Goal: Task Accomplishment & Management: Manage account settings

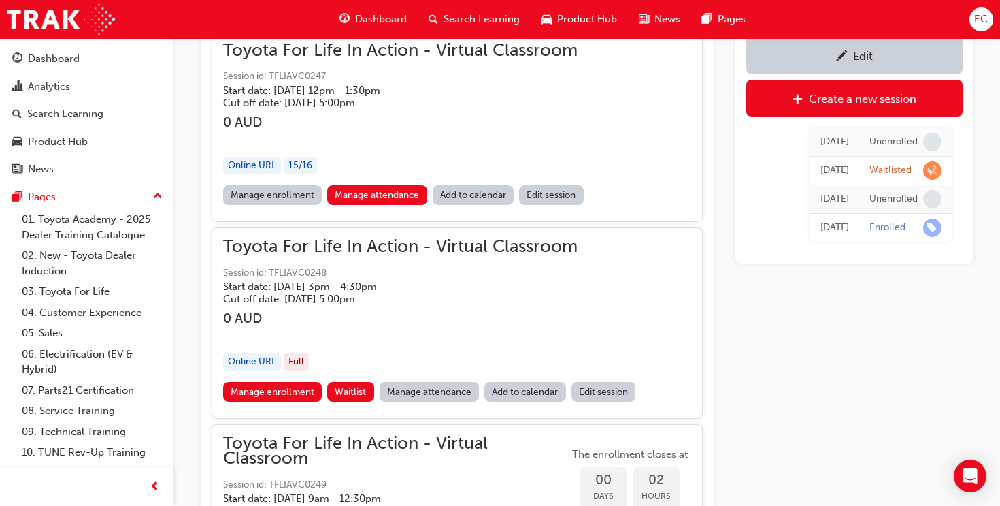
scroll to position [1211, 0]
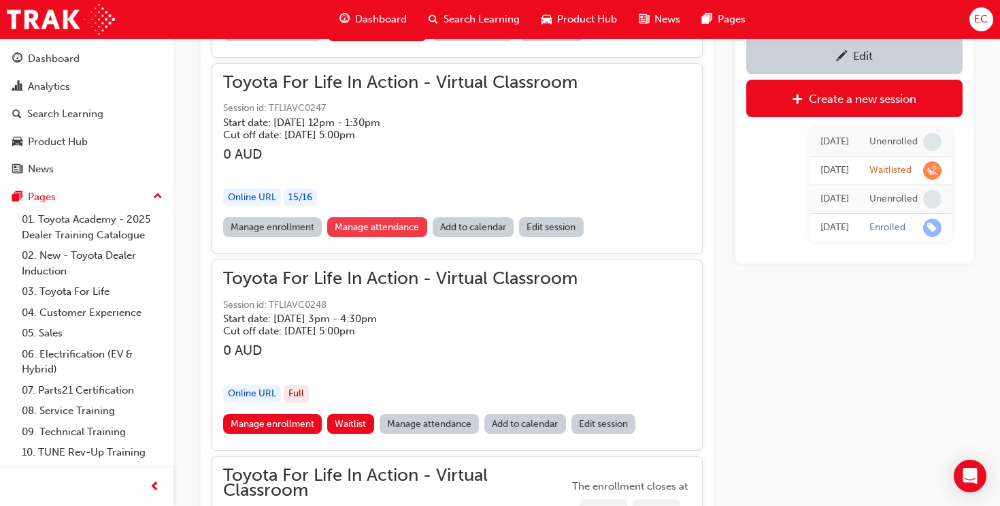
click at [377, 230] on link "Manage attendance" at bounding box center [377, 227] width 100 height 20
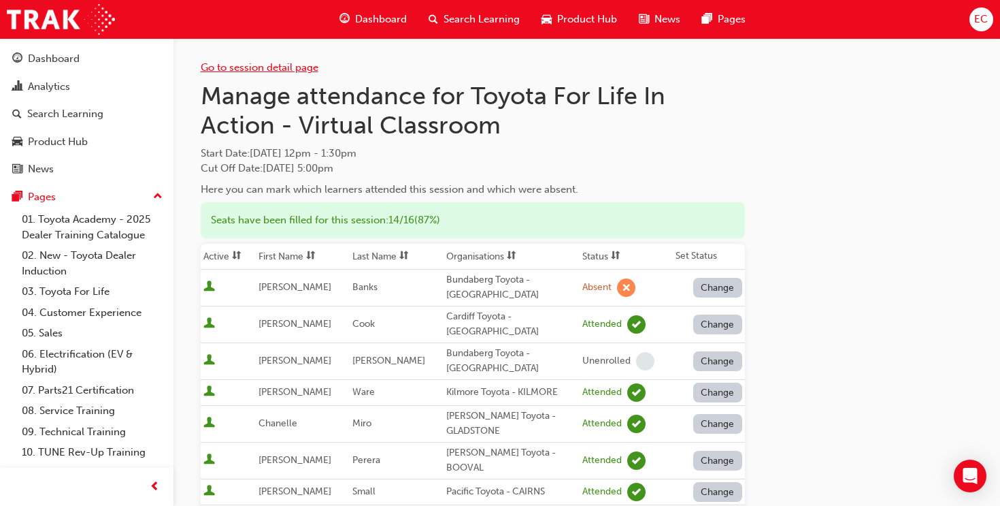
click at [234, 67] on link "Go to session detail page" at bounding box center [260, 67] width 118 height 12
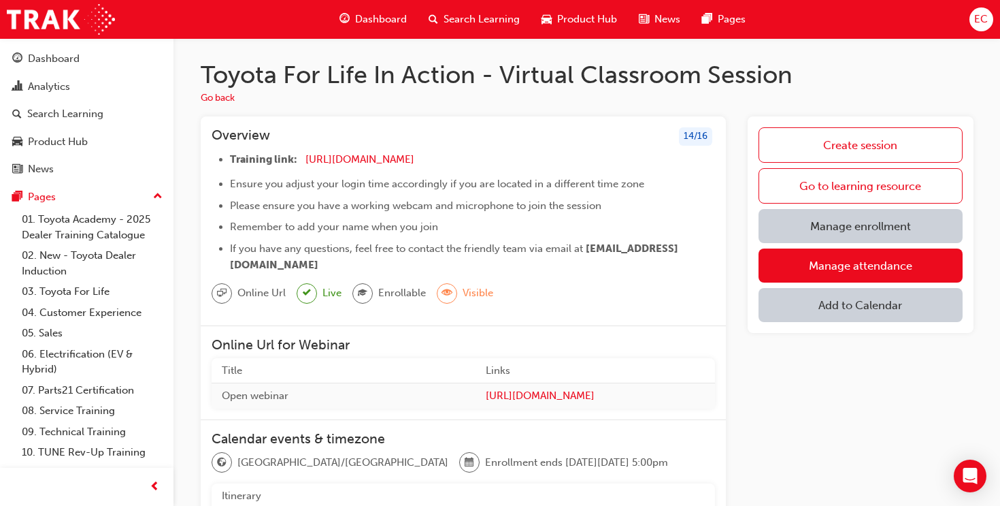
click at [485, 23] on span "Search Learning" at bounding box center [482, 20] width 76 height 16
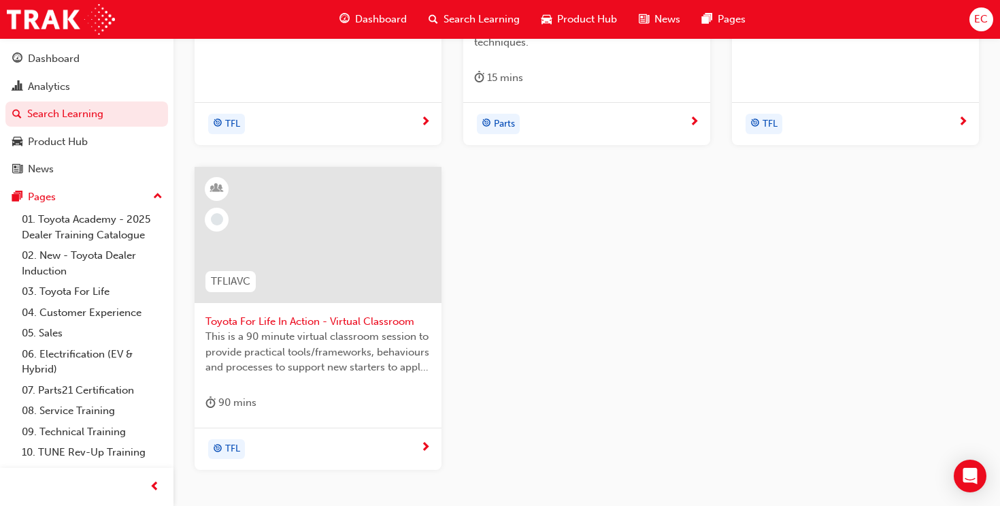
click at [344, 254] on div at bounding box center [318, 235] width 247 height 136
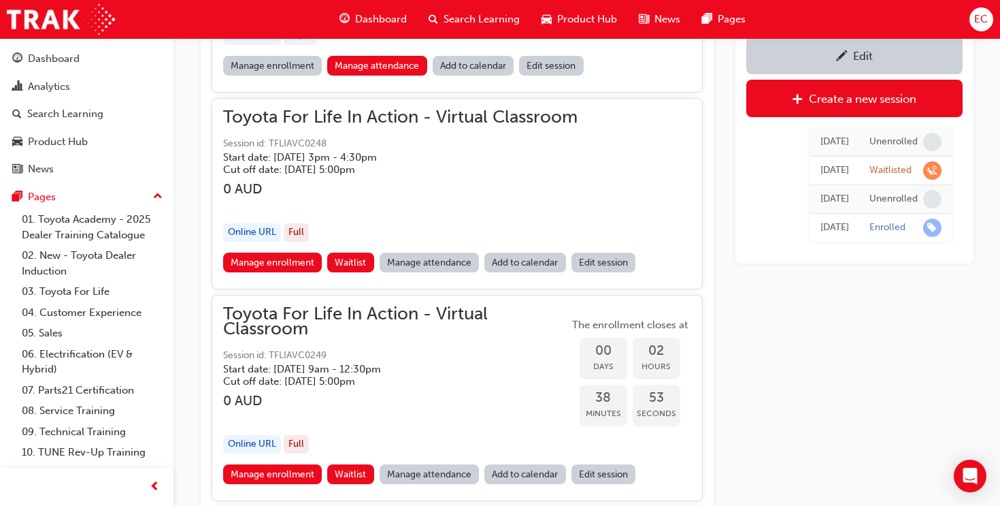
scroll to position [1375, 0]
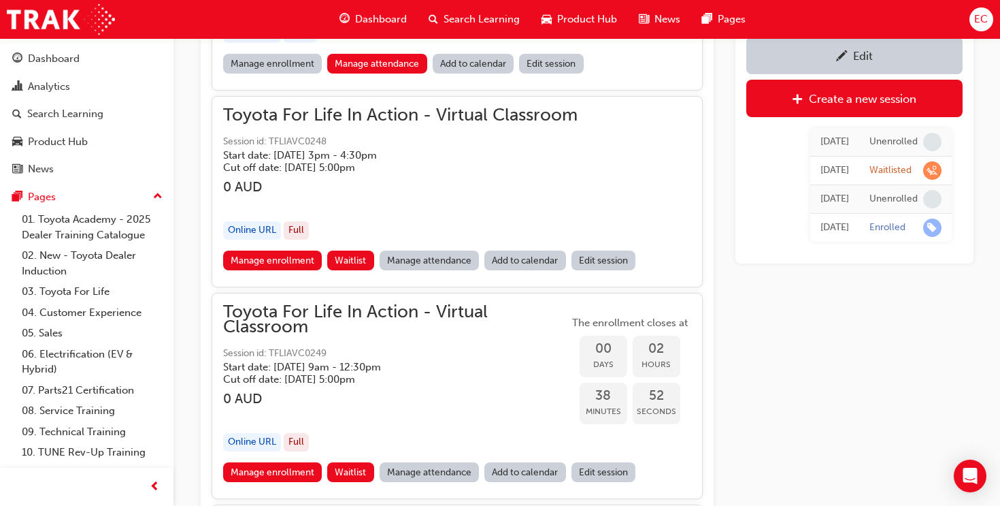
click at [425, 253] on link "Manage attendance" at bounding box center [430, 260] width 100 height 20
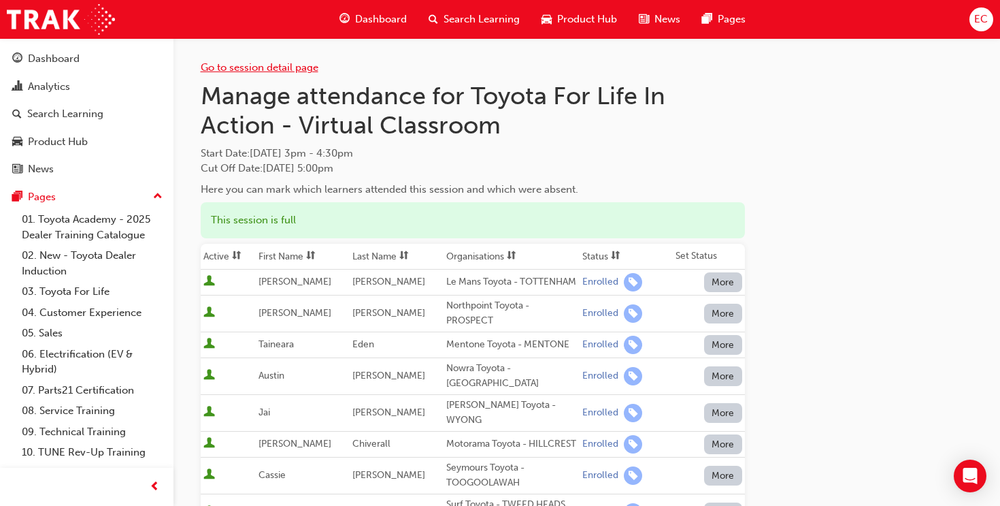
click at [230, 71] on link "Go to session detail page" at bounding box center [260, 67] width 118 height 12
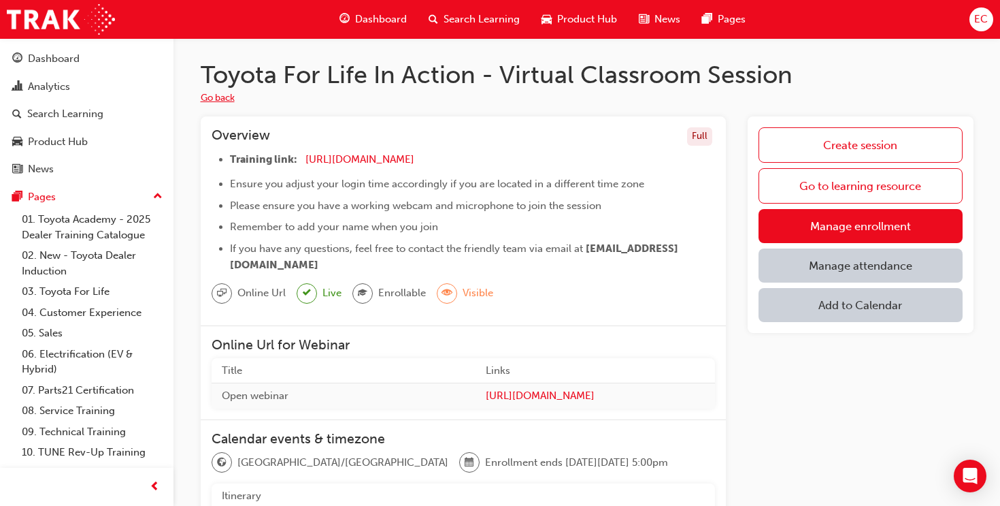
click at [211, 94] on button "Go back" at bounding box center [218, 99] width 34 height 16
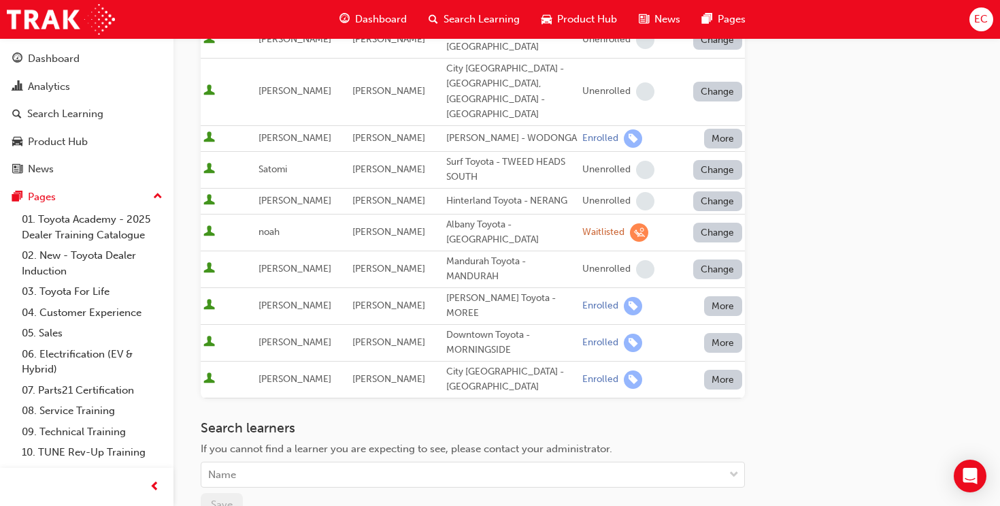
scroll to position [691, 0]
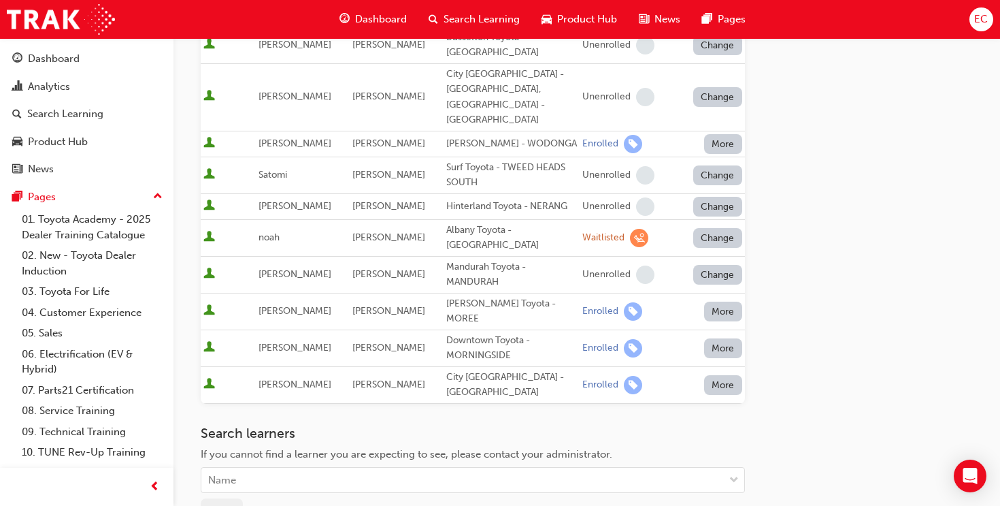
click at [729, 228] on button "Change" at bounding box center [717, 238] width 49 height 20
click at [729, 259] on div "Enrolled" at bounding box center [717, 254] width 71 height 16
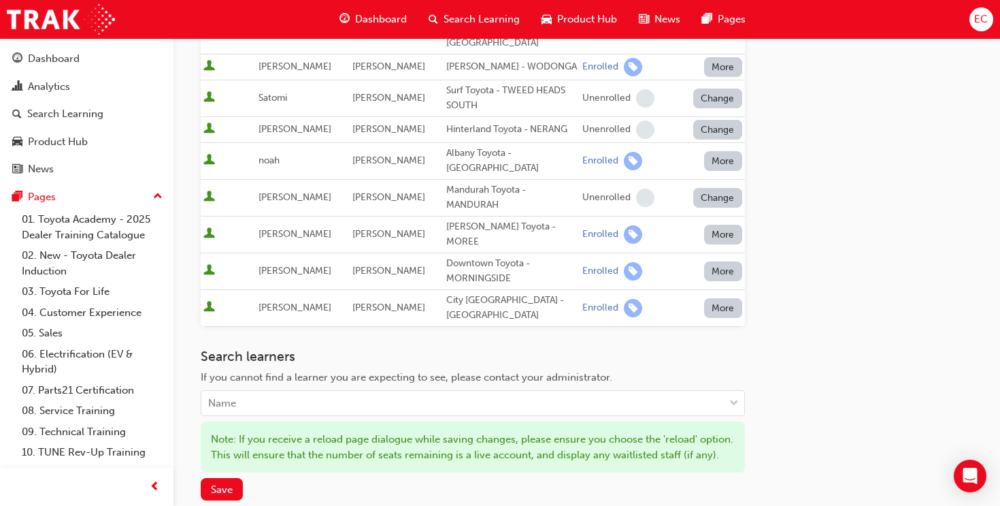
scroll to position [917, 0]
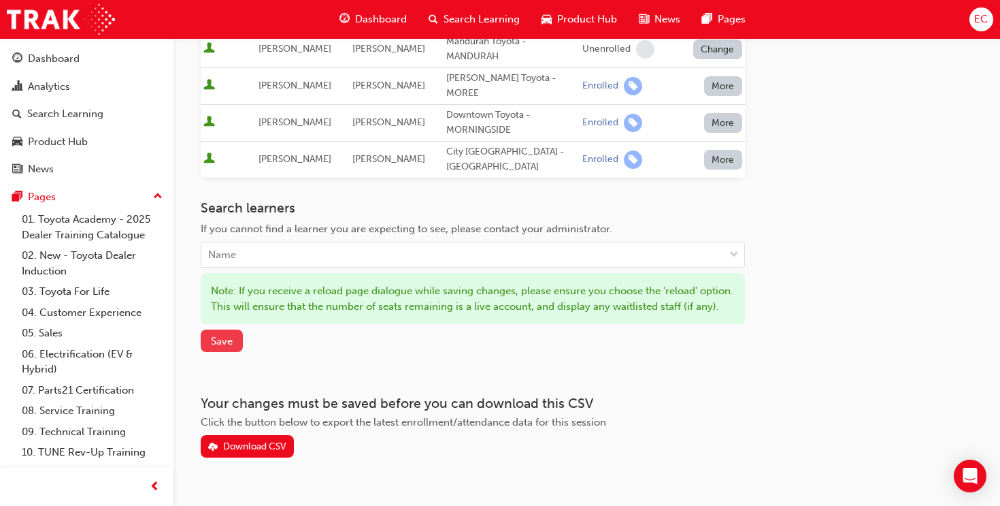
click at [235, 329] on button "Save" at bounding box center [222, 340] width 42 height 22
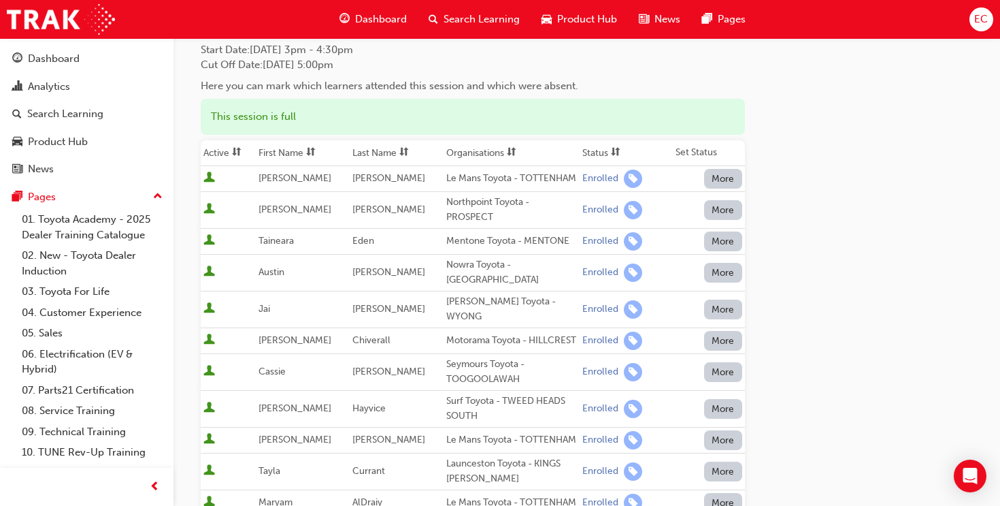
scroll to position [0, 0]
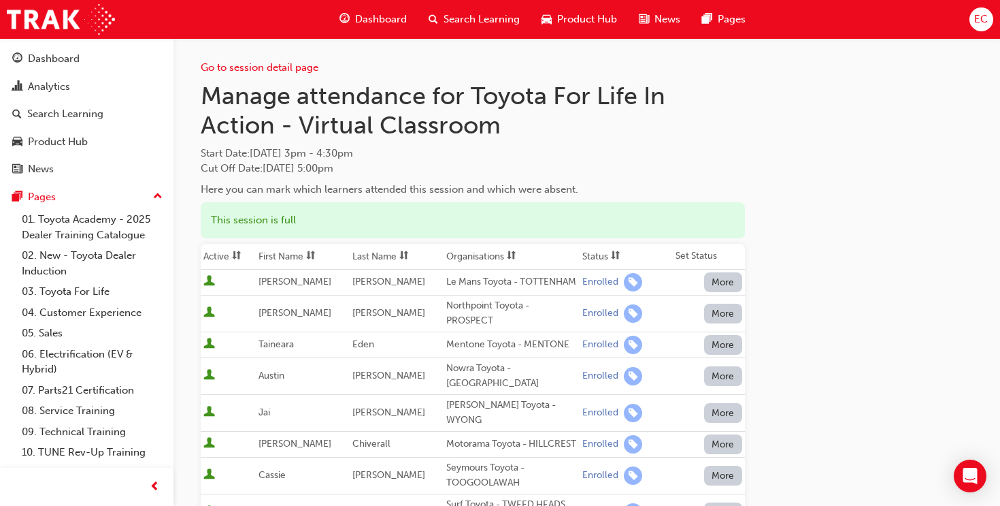
click at [293, 250] on th "First Name" at bounding box center [303, 257] width 94 height 26
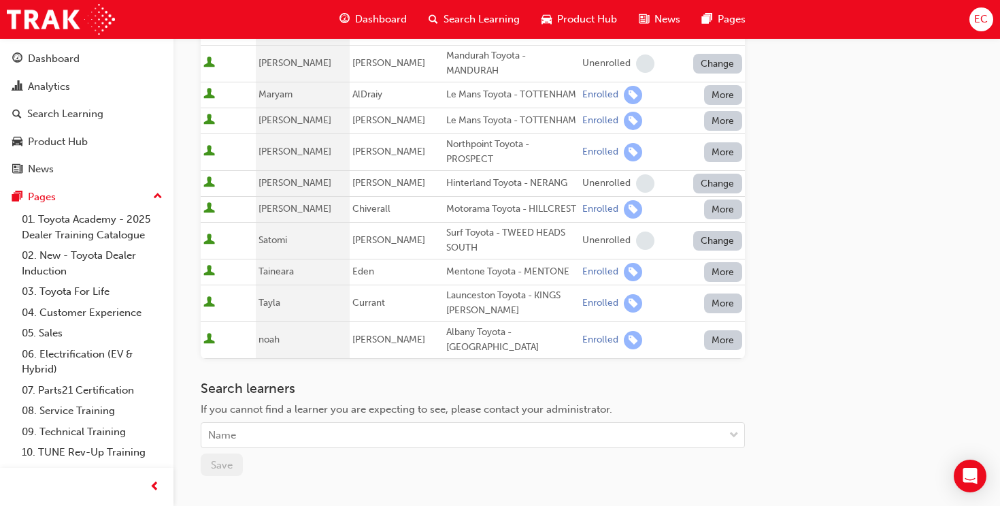
scroll to position [751, 0]
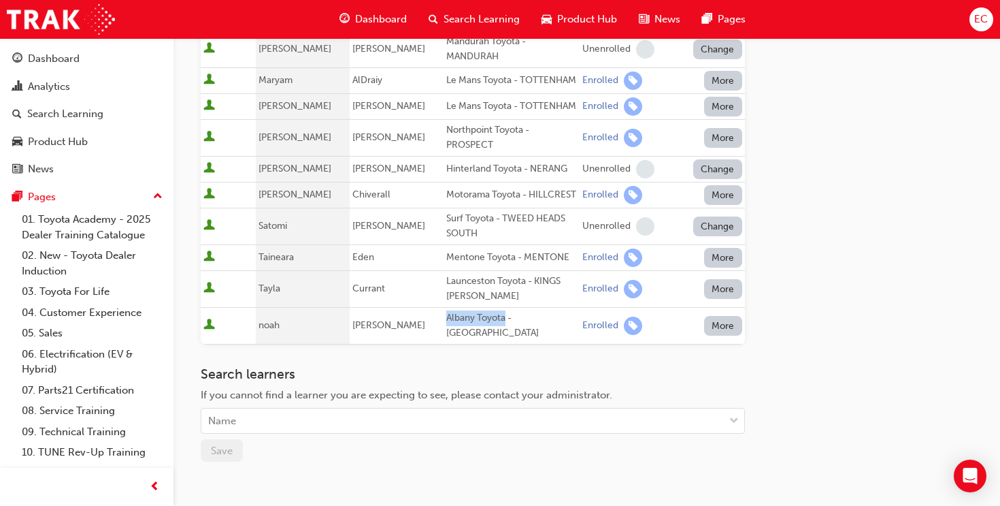
drag, startPoint x: 435, startPoint y: 286, endPoint x: 493, endPoint y: 289, distance: 57.9
click at [493, 310] on div "Albany Toyota - [GEOGRAPHIC_DATA]" at bounding box center [511, 325] width 131 height 31
copy div "Albany Toyota"
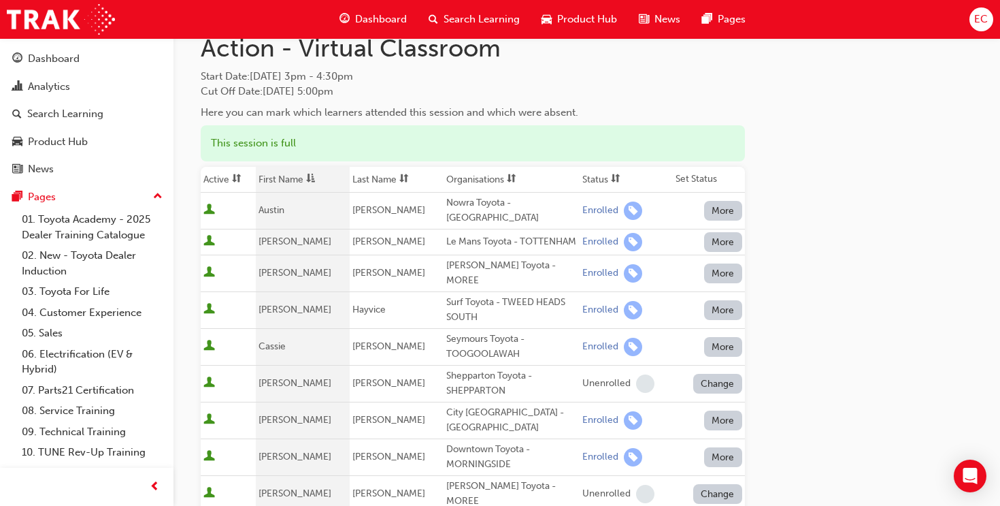
scroll to position [0, 0]
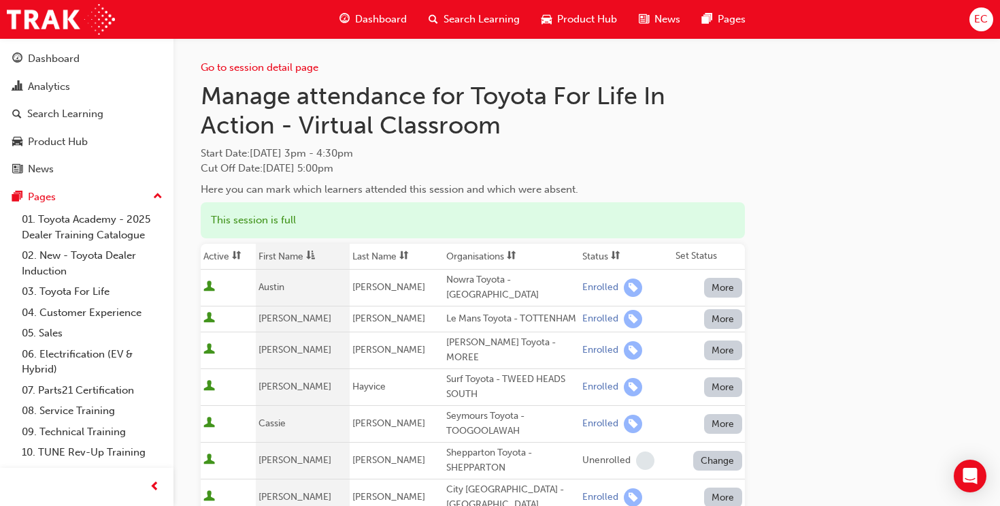
click at [316, 256] on span "asc-icon" at bounding box center [311, 256] width 10 height 12
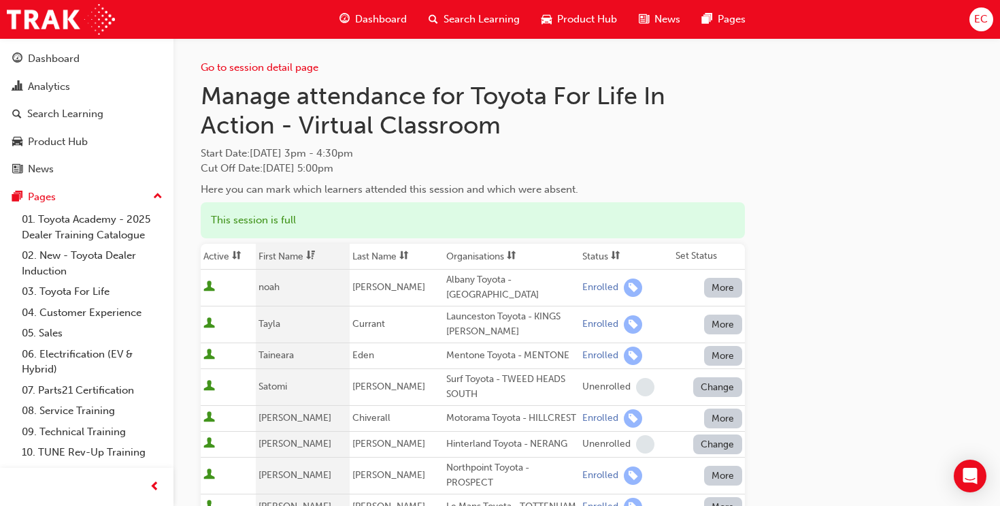
click at [316, 256] on span "dsc-icon" at bounding box center [311, 256] width 10 height 12
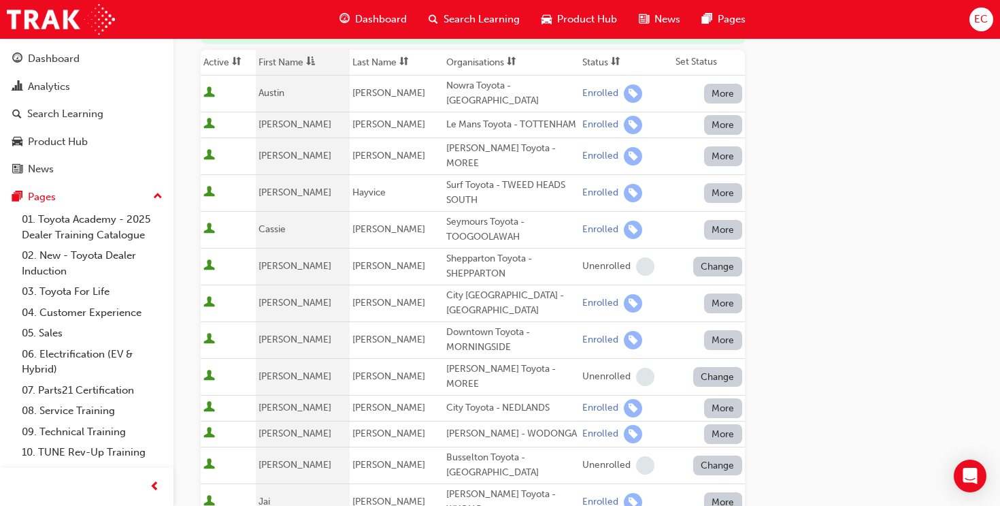
scroll to position [195, 0]
click at [608, 57] on span at bounding box center [615, 60] width 15 height 17
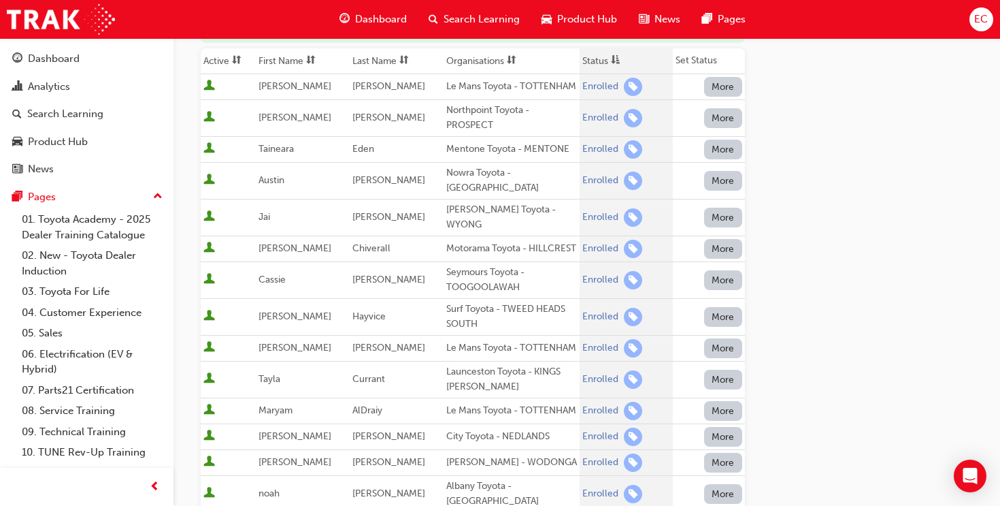
click at [269, 63] on th "First Name" at bounding box center [303, 61] width 94 height 26
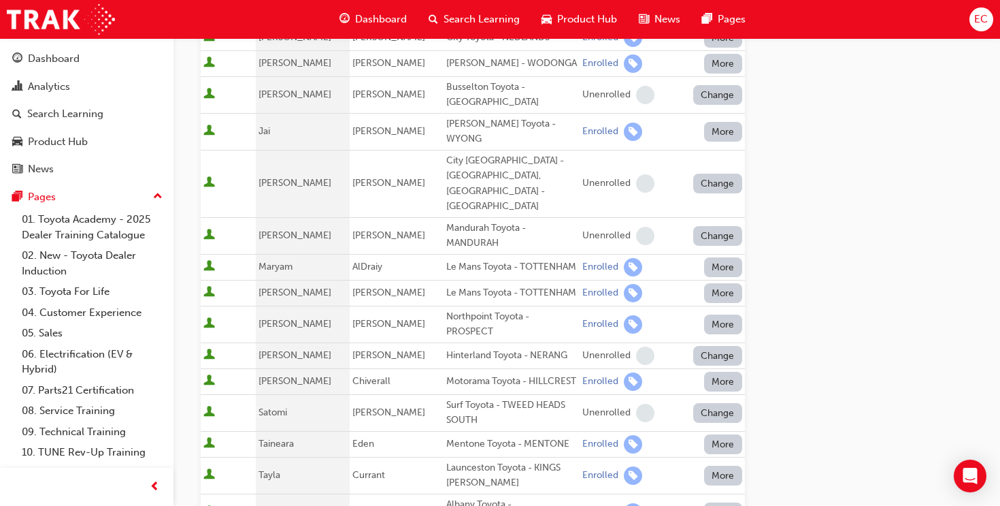
scroll to position [559, 0]
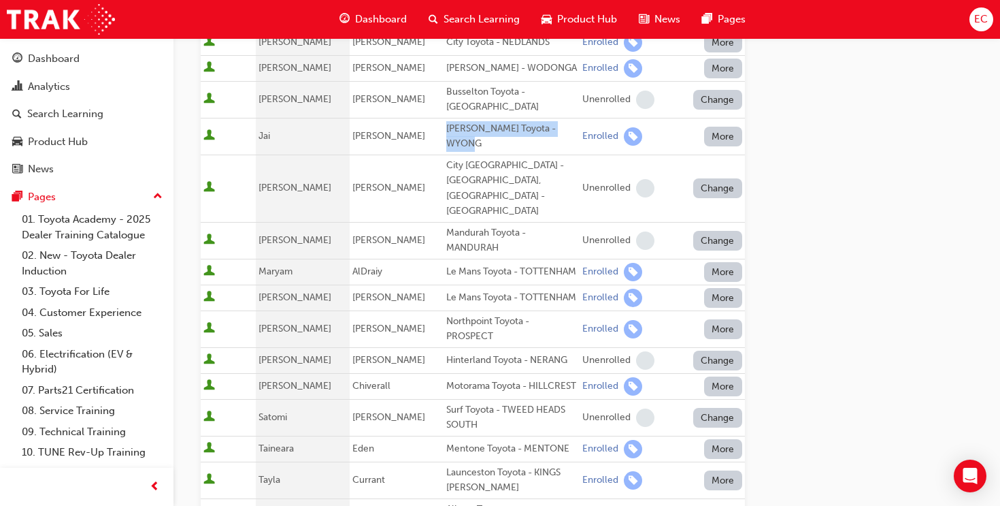
drag, startPoint x: 435, startPoint y: 105, endPoint x: 557, endPoint y: 108, distance: 121.8
click at [557, 121] on div "[PERSON_NAME] Toyota - WYONG" at bounding box center [511, 136] width 131 height 31
copy div "[PERSON_NAME] Toyota - WYONG"
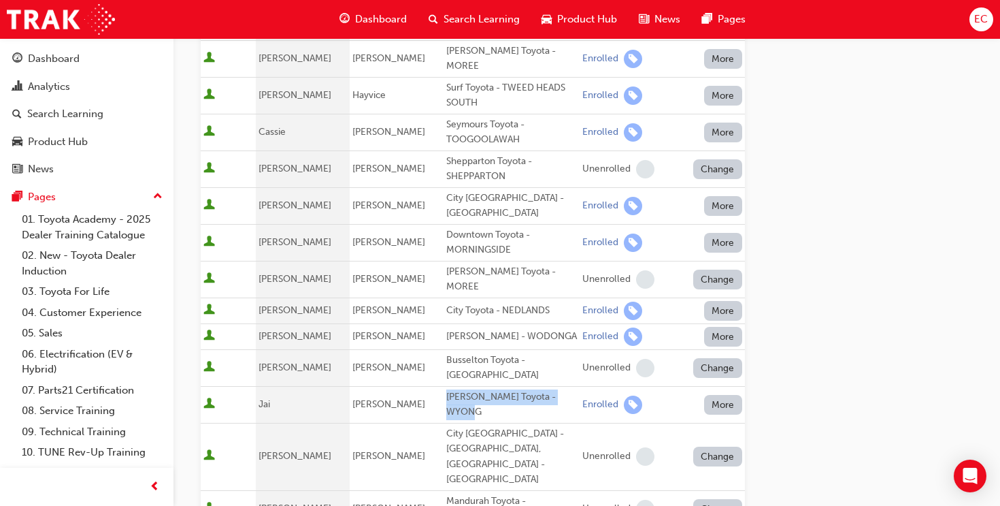
scroll to position [291, 0]
drag, startPoint x: 350, startPoint y: 130, endPoint x: 401, endPoint y: 130, distance: 50.4
click at [401, 130] on td "[PERSON_NAME]" at bounding box center [397, 132] width 94 height 37
copy span "[PERSON_NAME]"
click at [828, 258] on div "Go to session detail page Manage attendance for Toyota For Life In Action - Vir…" at bounding box center [587, 387] width 773 height 1279
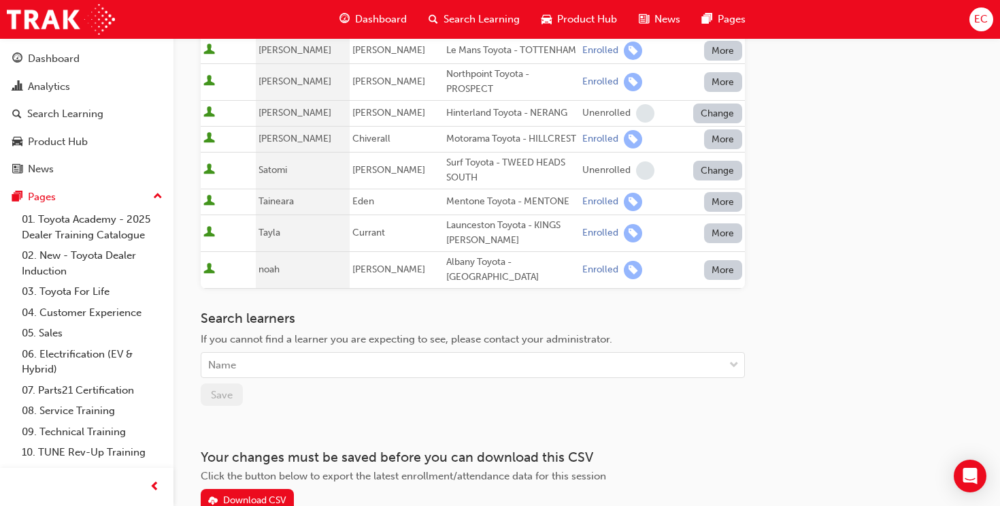
scroll to position [0, 0]
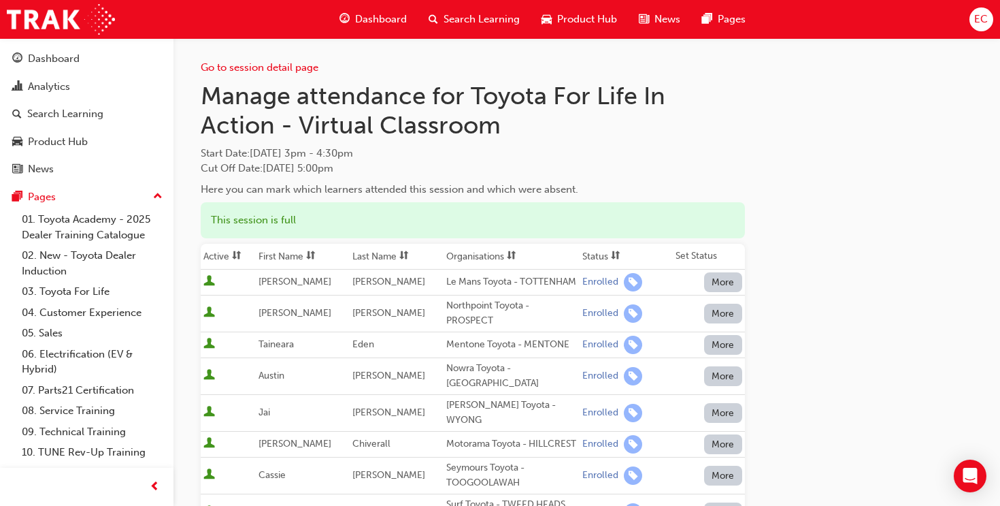
click at [298, 254] on th "First Name" at bounding box center [303, 257] width 94 height 26
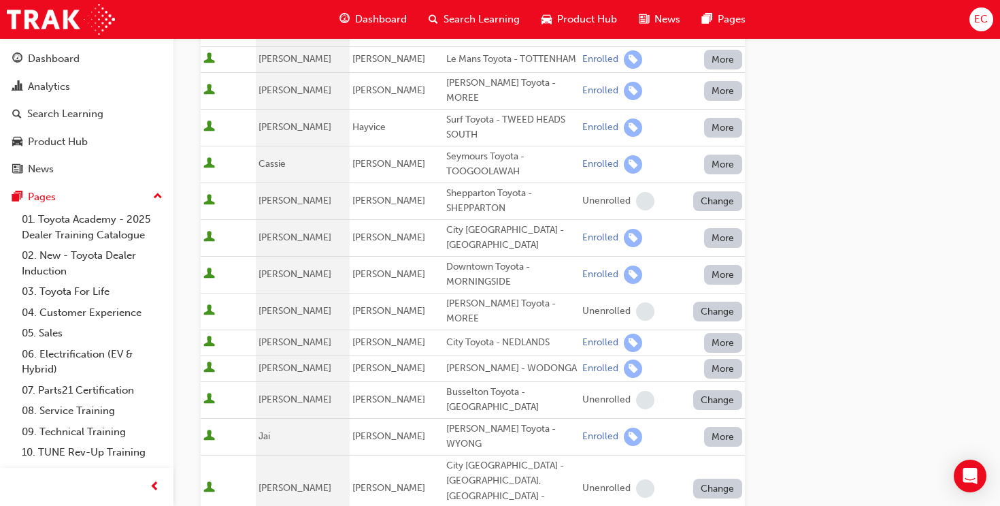
scroll to position [262, 0]
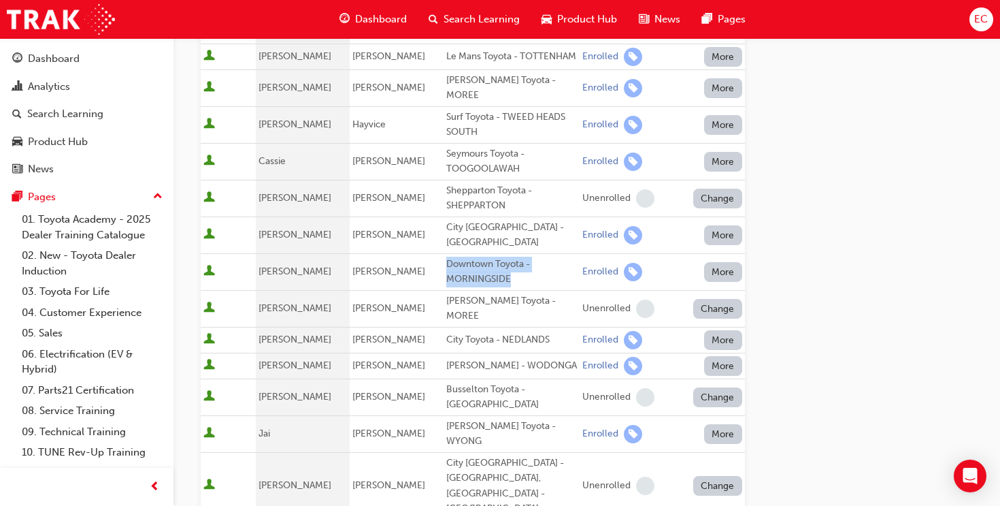
drag, startPoint x: 436, startPoint y: 252, endPoint x: 506, endPoint y: 268, distance: 71.1
click at [506, 268] on div "Downtown Toyota - MORNINGSIDE" at bounding box center [511, 272] width 131 height 31
copy div "Downtown Toyota - MORNINGSIDE"
click at [805, 309] on div "Go to session detail page Manage attendance for Toyota For Life In Action - Vir…" at bounding box center [587, 415] width 773 height 1279
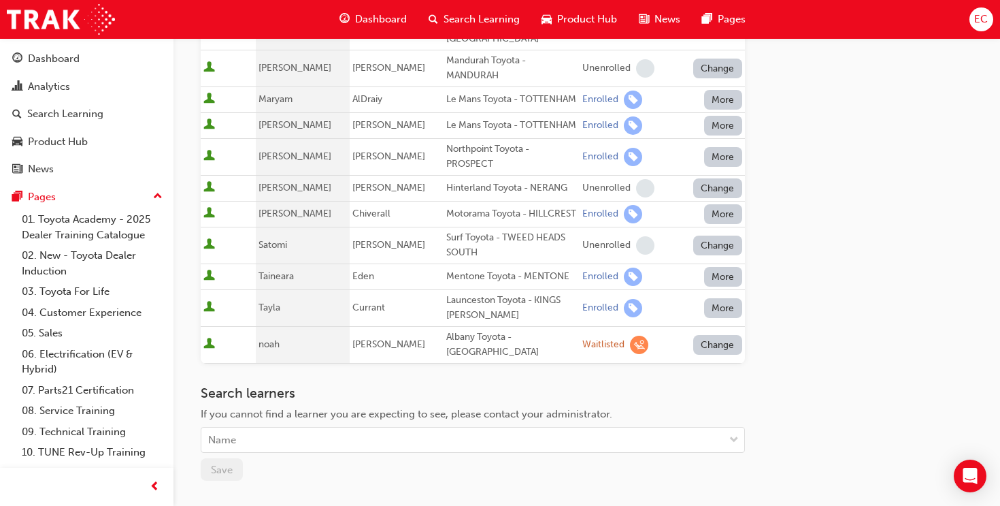
scroll to position [748, 0]
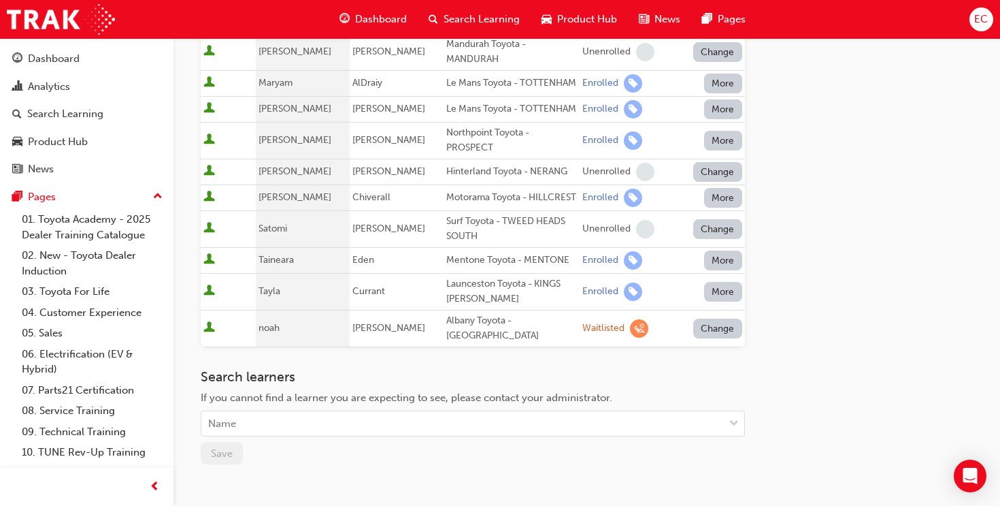
click at [724, 318] on button "Change" at bounding box center [717, 328] width 49 height 20
click at [724, 320] on div "Enrolled" at bounding box center [717, 322] width 71 height 16
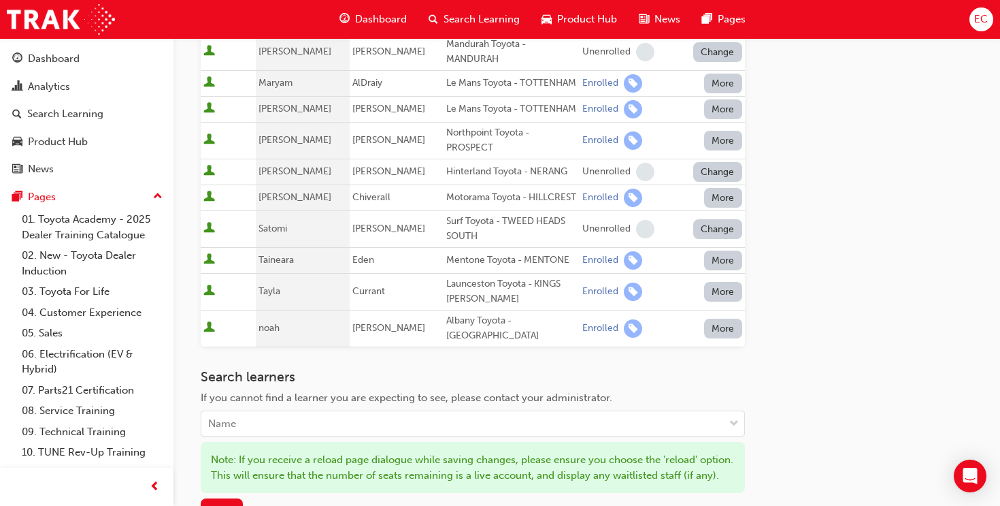
click at [665, 310] on td "Enrolled" at bounding box center [626, 328] width 93 height 37
click at [211, 504] on span "Save" at bounding box center [222, 510] width 22 height 12
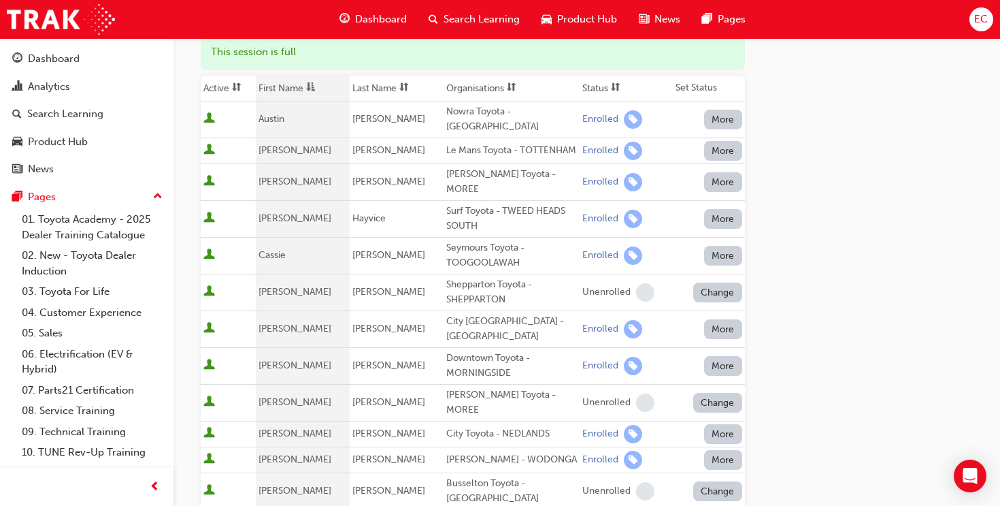
scroll to position [165, 0]
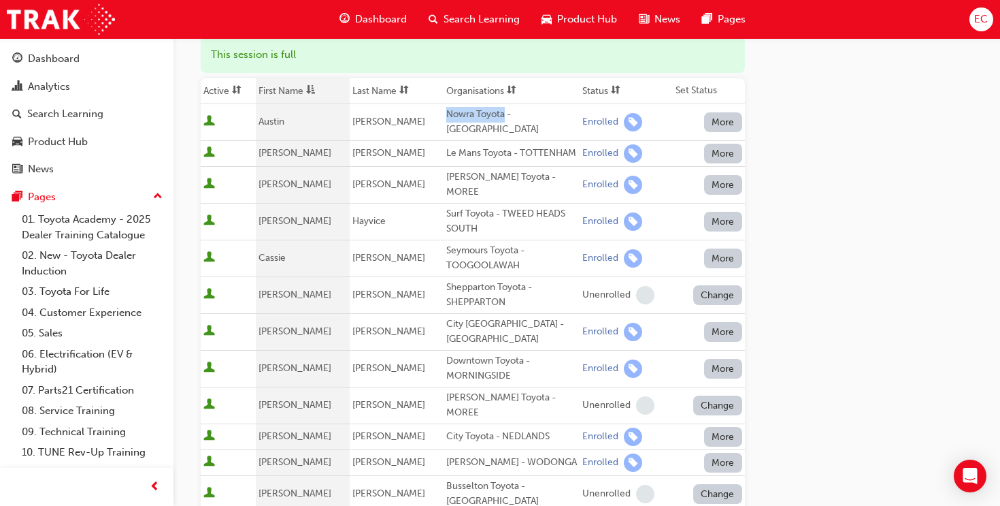
drag, startPoint x: 435, startPoint y: 112, endPoint x: 493, endPoint y: 112, distance: 57.2
click at [493, 112] on div "Nowra Toyota - [GEOGRAPHIC_DATA]" at bounding box center [511, 122] width 131 height 31
copy div "Nowra Toyota"
click at [834, 178] on div "Go to session detail page Manage attendance for Toyota For Life In Action - Vir…" at bounding box center [587, 512] width 773 height 1279
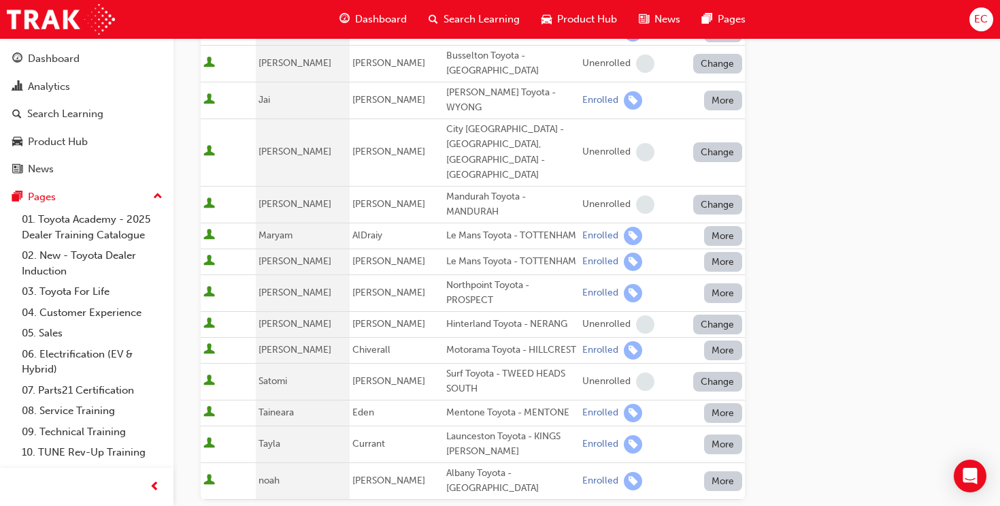
scroll to position [580, 0]
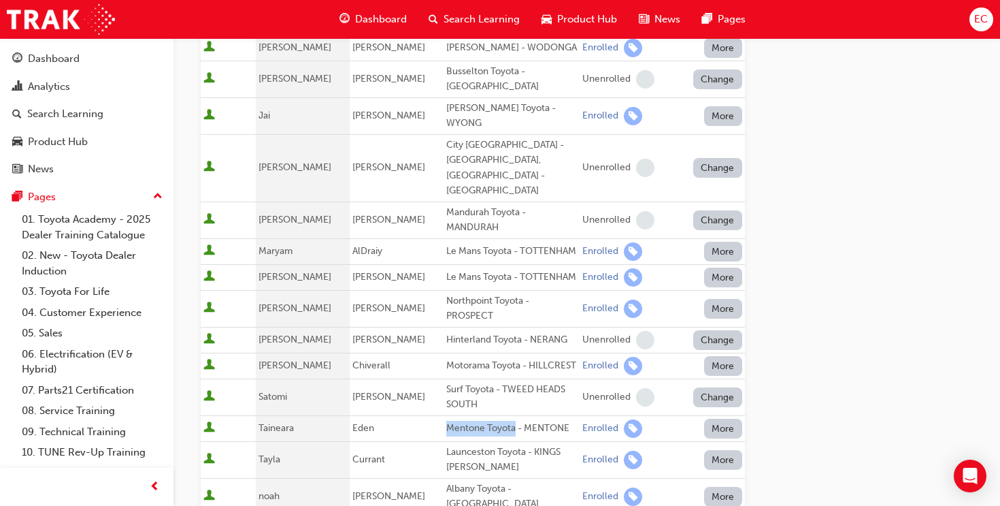
drag, startPoint x: 434, startPoint y: 395, endPoint x: 503, endPoint y: 396, distance: 68.7
click at [503, 421] on div "Mentone Toyota - MENTONE" at bounding box center [511, 429] width 131 height 16
copy div "Mentone Toyota"
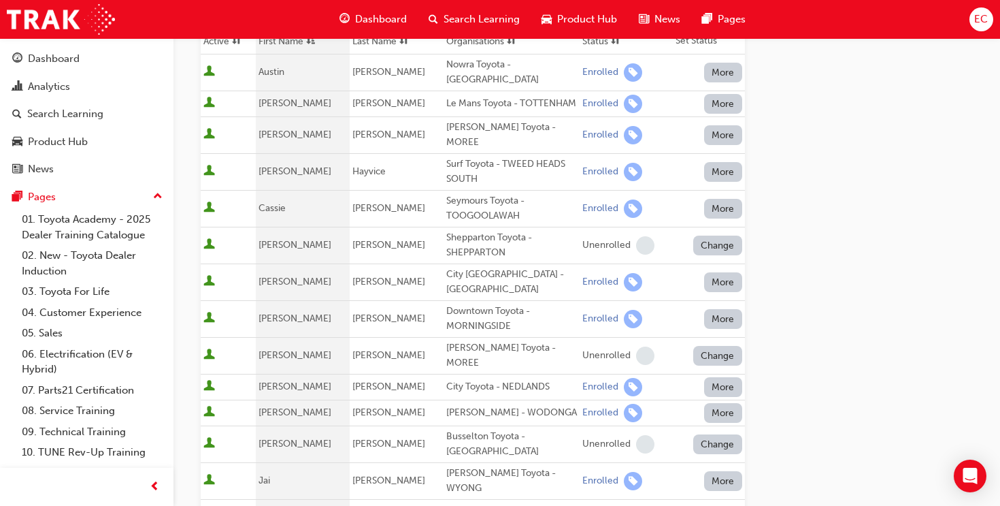
scroll to position [212, 0]
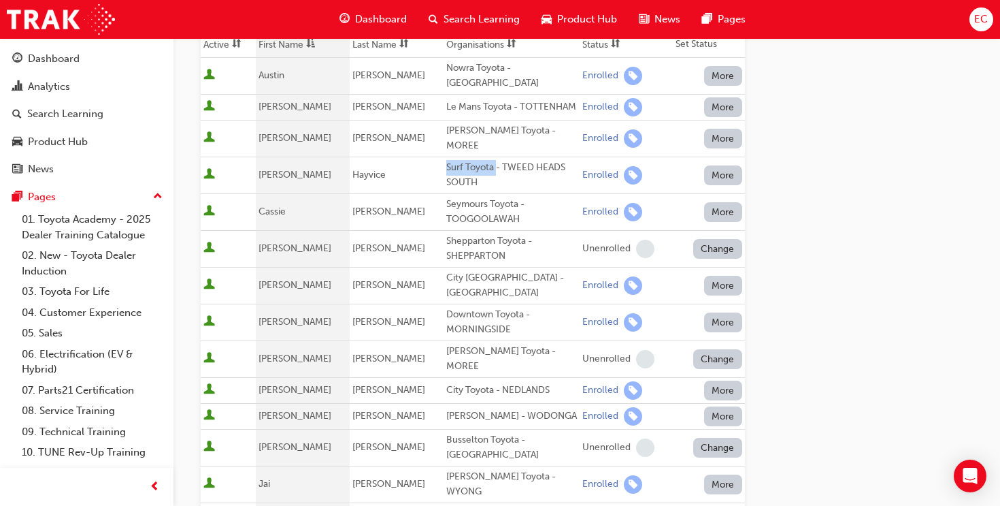
drag, startPoint x: 435, startPoint y: 167, endPoint x: 483, endPoint y: 167, distance: 47.6
click at [483, 167] on div "Surf Toyota - TWEED HEADS SOUTH" at bounding box center [511, 175] width 131 height 31
copy div "Surf Toyota"
click at [787, 220] on div "Go to session detail page Manage attendance for Toyota For Life In Action - Vir…" at bounding box center [587, 465] width 773 height 1279
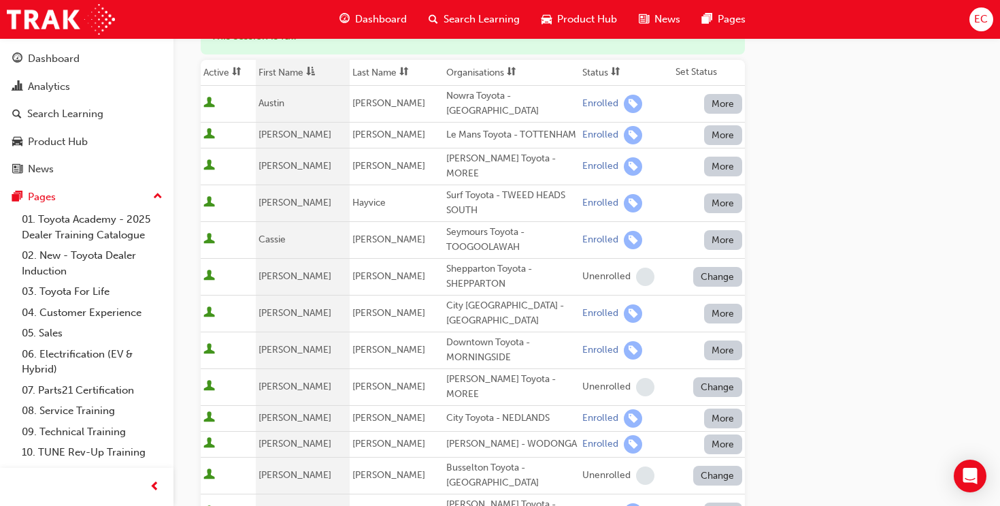
scroll to position [185, 0]
click at [726, 105] on button "More" at bounding box center [723, 103] width 38 height 20
click at [768, 100] on div "Go to session detail page Manage attendance for Toyota For Life In Action - Vir…" at bounding box center [587, 492] width 773 height 1279
click at [838, 122] on div "Go to session detail page Manage attendance for Toyota For Life In Action - Vir…" at bounding box center [587, 492] width 773 height 1279
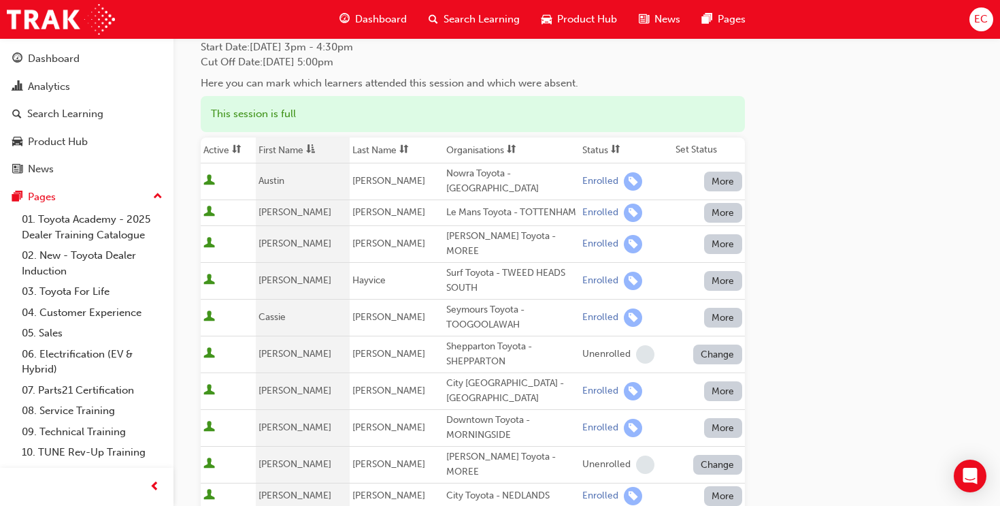
scroll to position [0, 0]
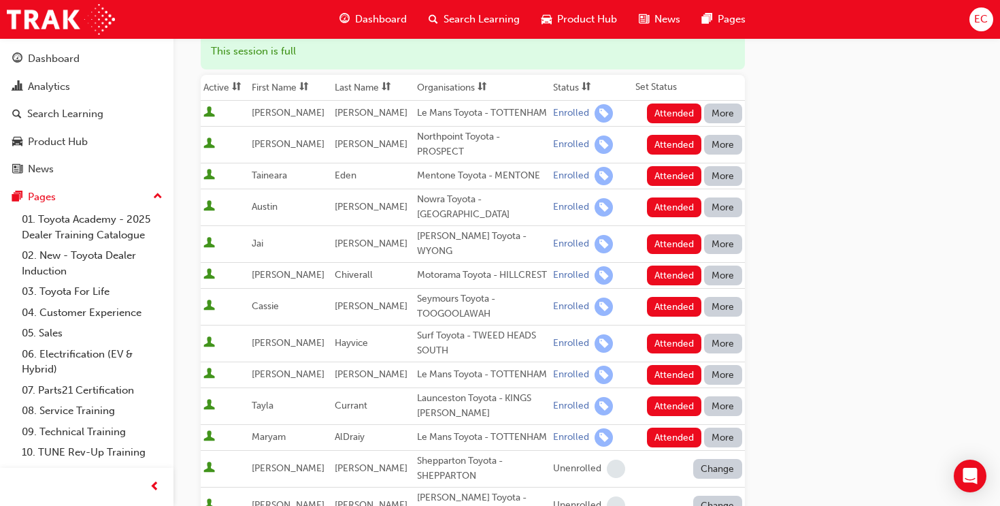
scroll to position [178, 0]
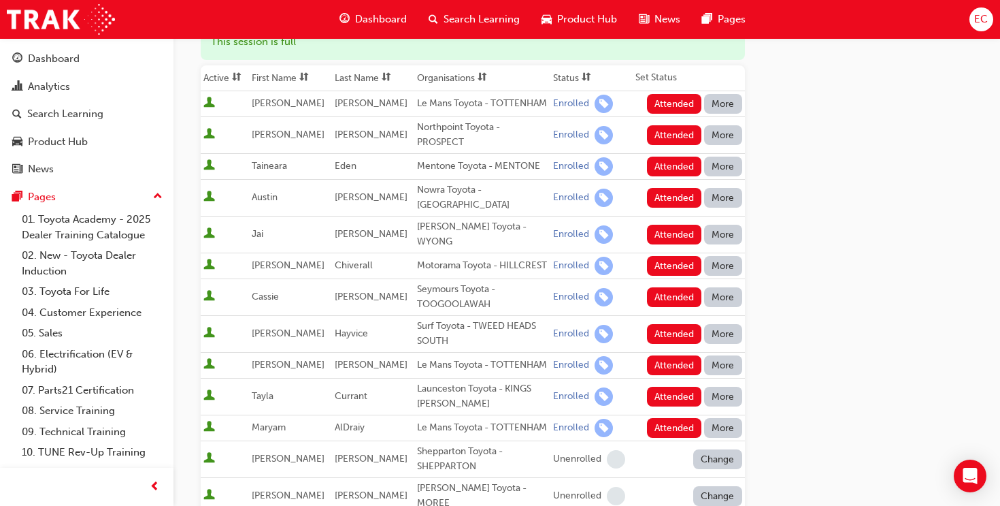
click at [288, 82] on th "First Name" at bounding box center [290, 78] width 82 height 26
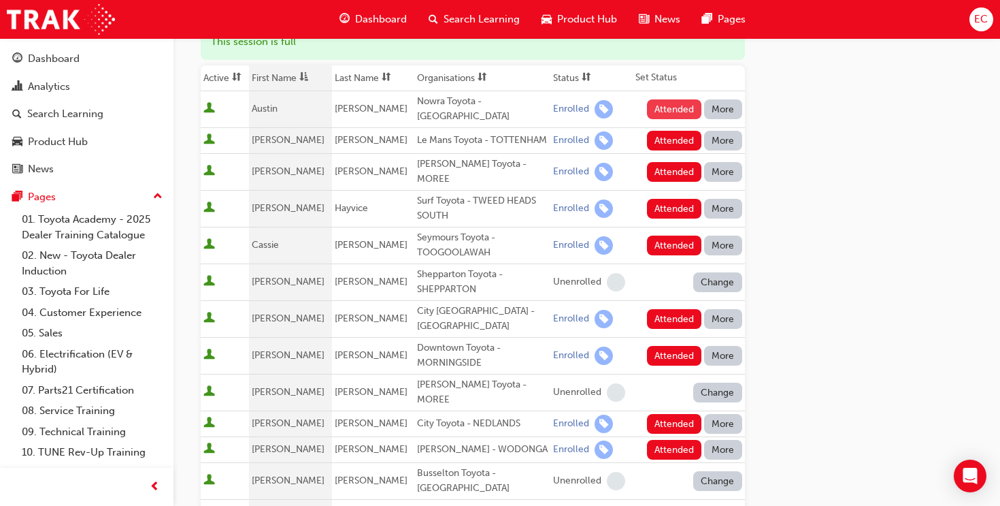
click at [661, 112] on button "Attended" at bounding box center [674, 109] width 55 height 20
click at [655, 145] on button "Attended" at bounding box center [674, 141] width 55 height 20
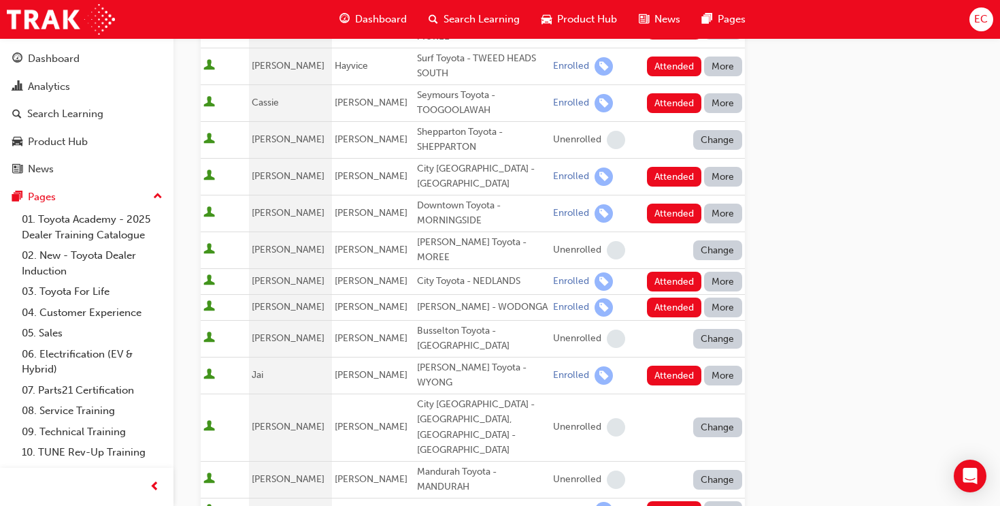
scroll to position [322, 0]
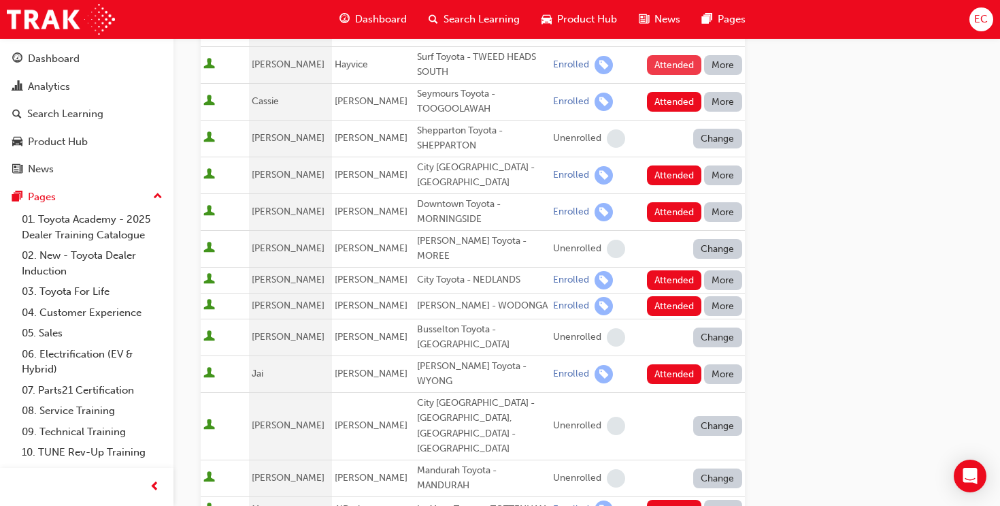
click at [686, 66] on button "Attended" at bounding box center [674, 65] width 55 height 20
click at [660, 101] on button "Attended" at bounding box center [674, 102] width 55 height 20
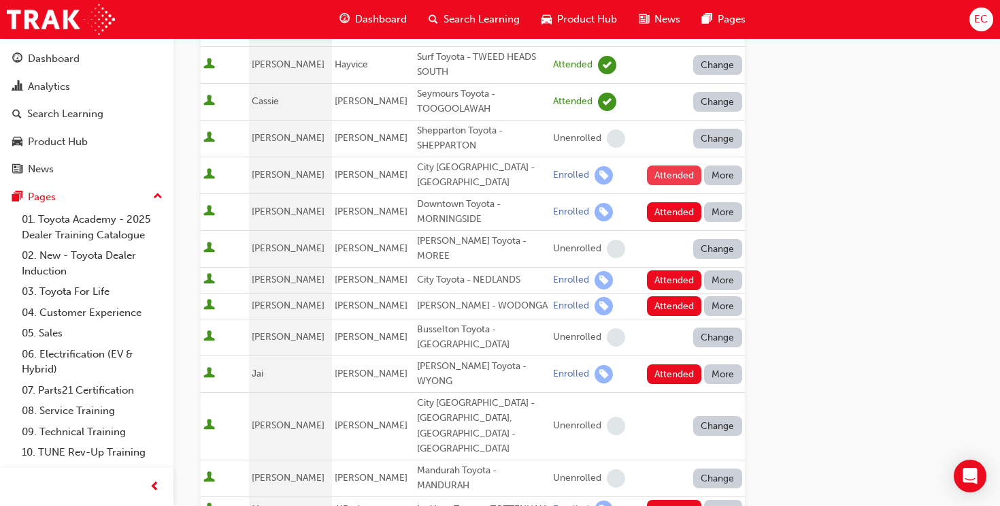
click at [663, 169] on button "Attended" at bounding box center [674, 175] width 55 height 20
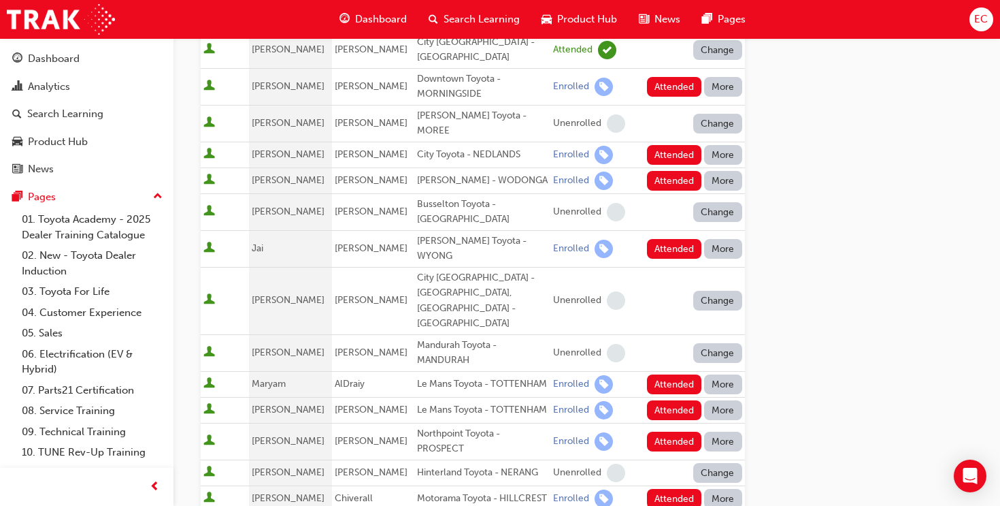
scroll to position [448, 0]
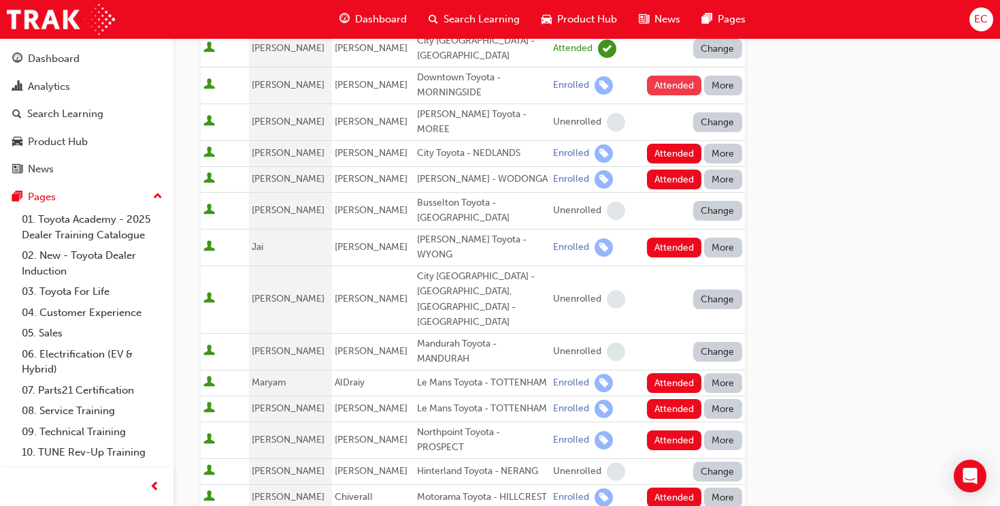
click at [657, 76] on button "Attended" at bounding box center [674, 86] width 55 height 20
click at [659, 144] on button "Attended" at bounding box center [674, 154] width 55 height 20
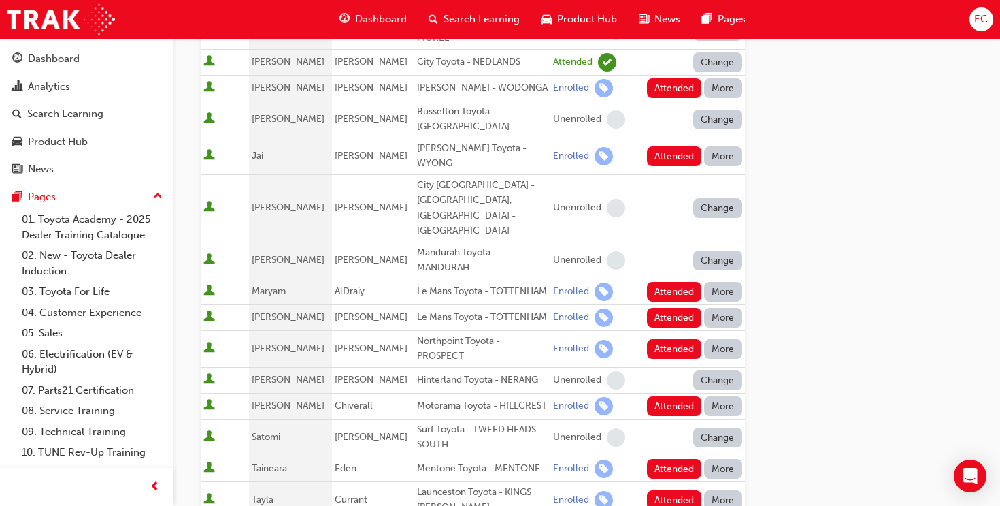
scroll to position [545, 0]
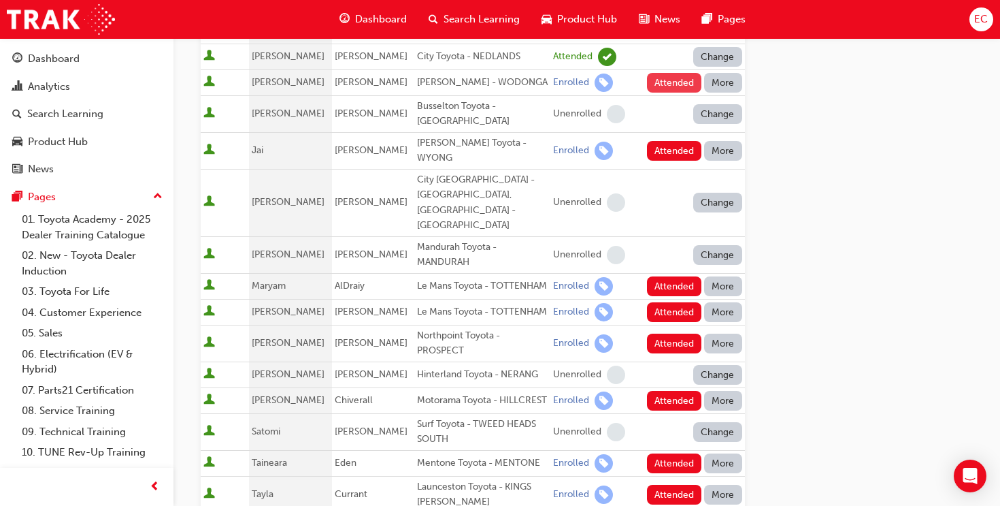
click at [678, 73] on button "Attended" at bounding box center [674, 83] width 55 height 20
click at [673, 141] on button "Attended" at bounding box center [674, 151] width 55 height 20
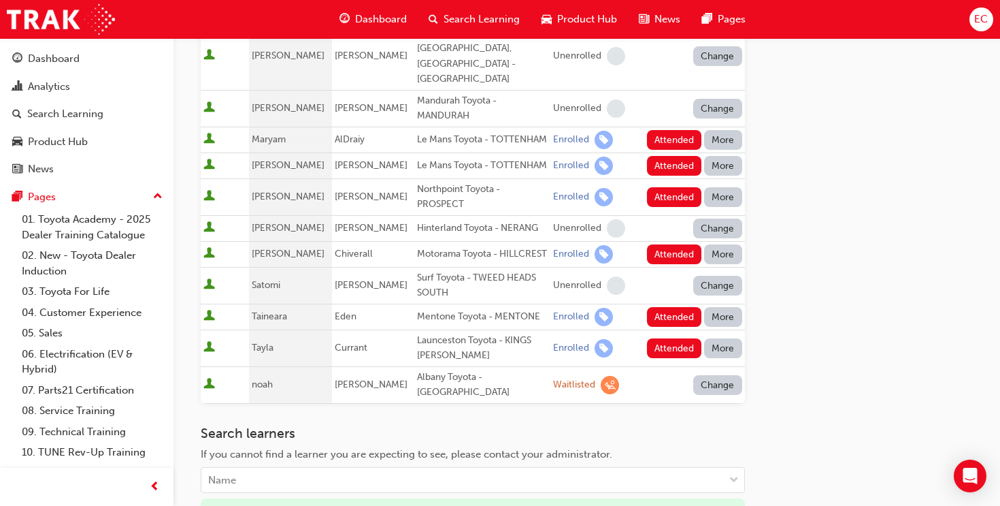
scroll to position [693, 0]
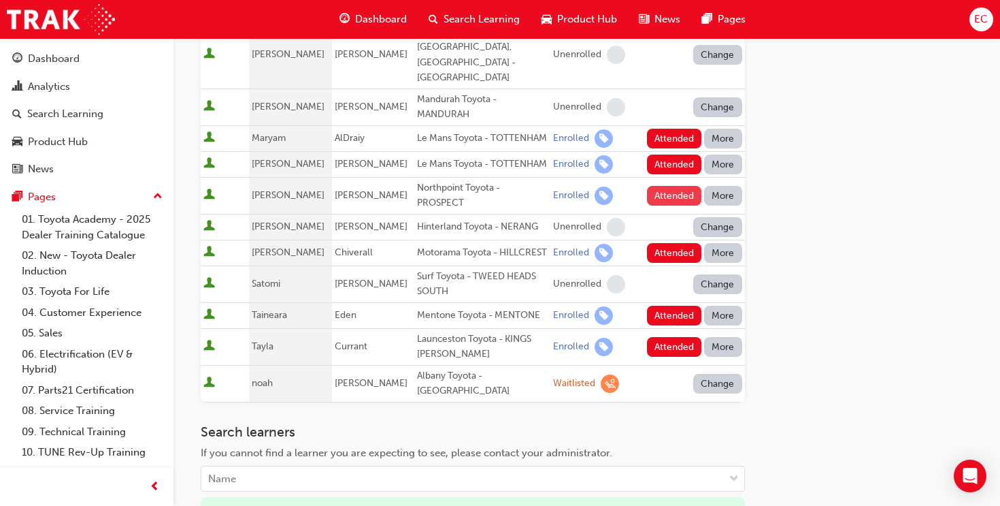
click at [681, 186] on button "Attended" at bounding box center [674, 196] width 55 height 20
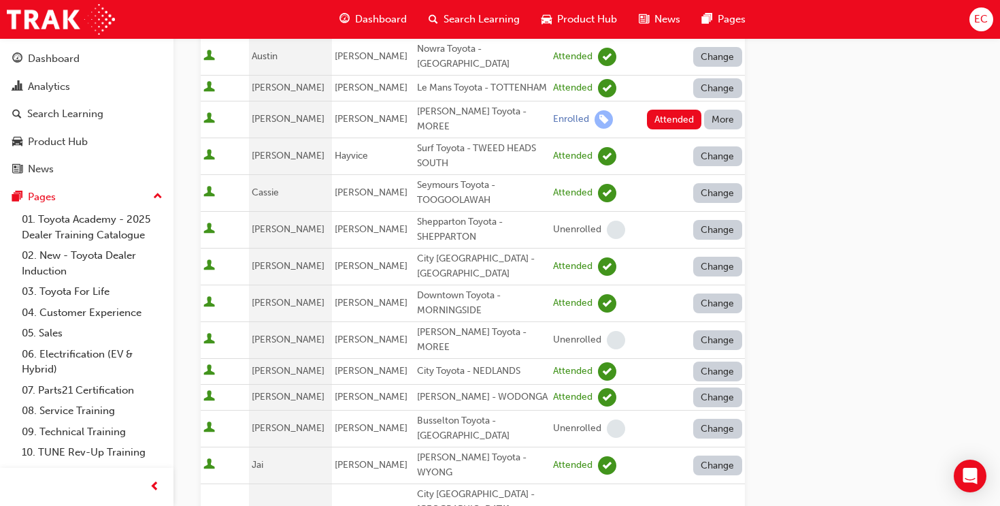
scroll to position [229, 0]
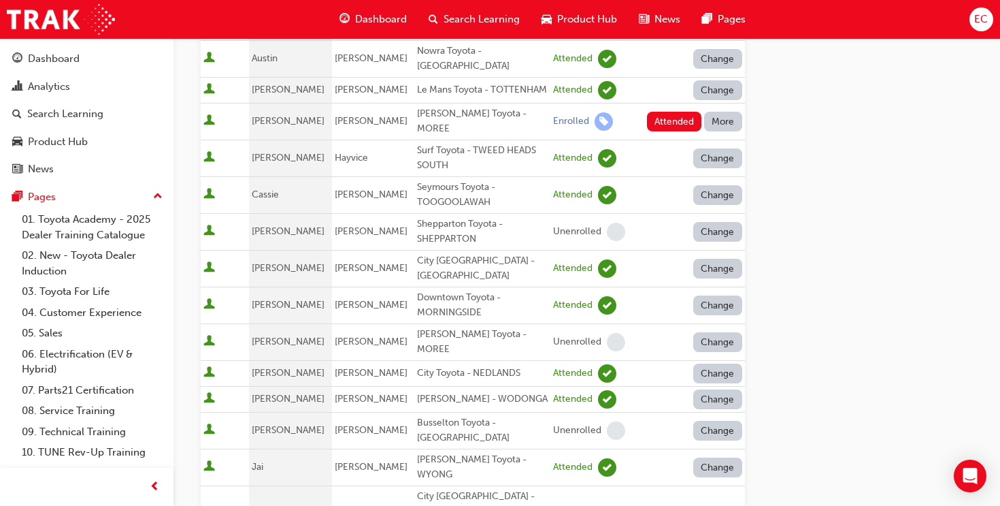
click at [721, 126] on button "More" at bounding box center [723, 122] width 38 height 20
click at [723, 162] on div "Absent" at bounding box center [722, 159] width 71 height 16
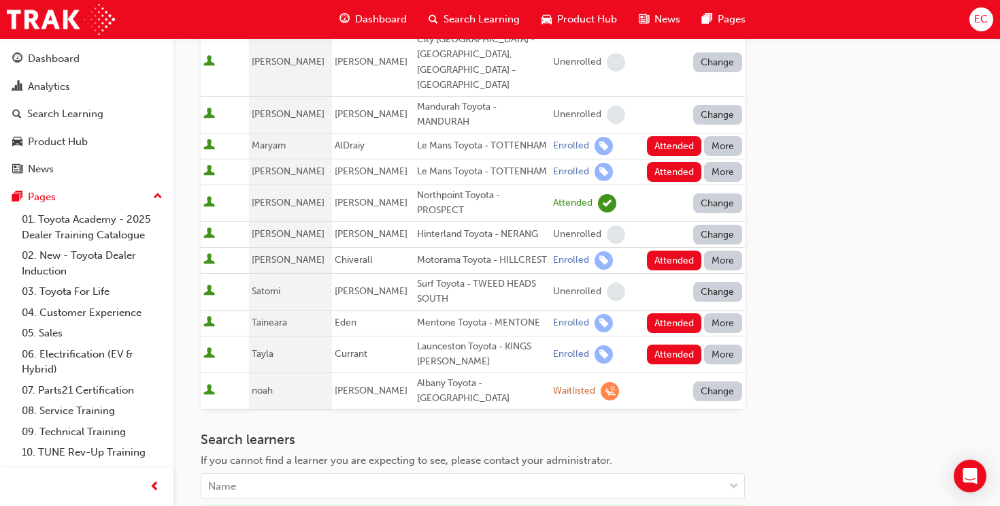
scroll to position [687, 0]
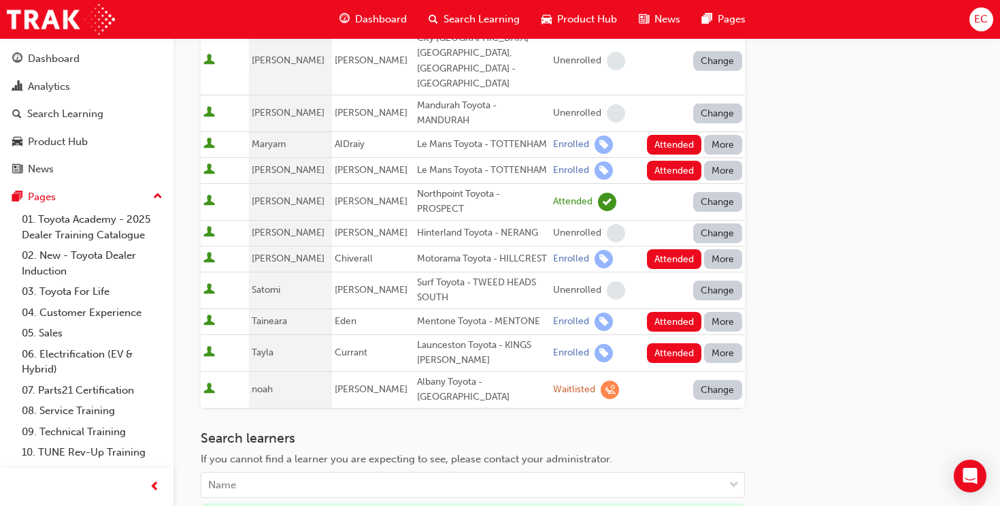
click at [719, 380] on button "Change" at bounding box center [717, 390] width 49 height 20
click at [721, 402] on div "Enrolled" at bounding box center [701, 408] width 39 height 16
click at [682, 380] on button "Attended" at bounding box center [674, 390] width 55 height 20
click at [782, 322] on div "Go to session detail page Manage attendance for Toyota For Life In Action - Vir…" at bounding box center [587, 20] width 773 height 1336
click at [665, 343] on button "Attended" at bounding box center [674, 353] width 55 height 20
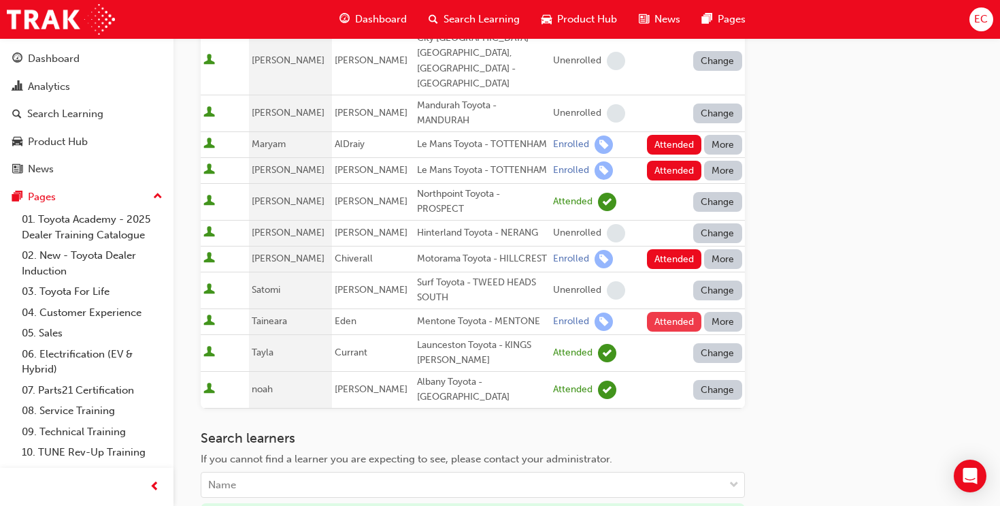
click at [664, 312] on button "Attended" at bounding box center [674, 322] width 55 height 20
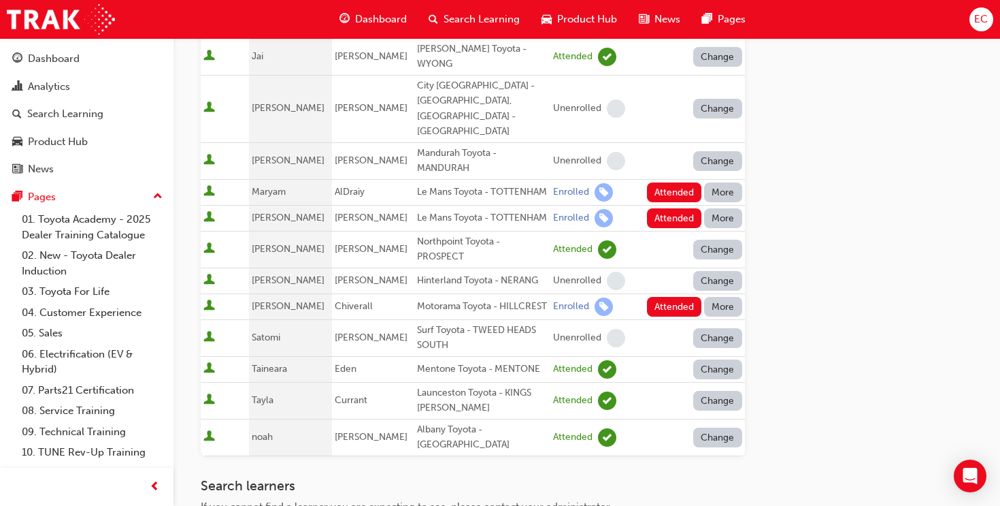
scroll to position [620, 0]
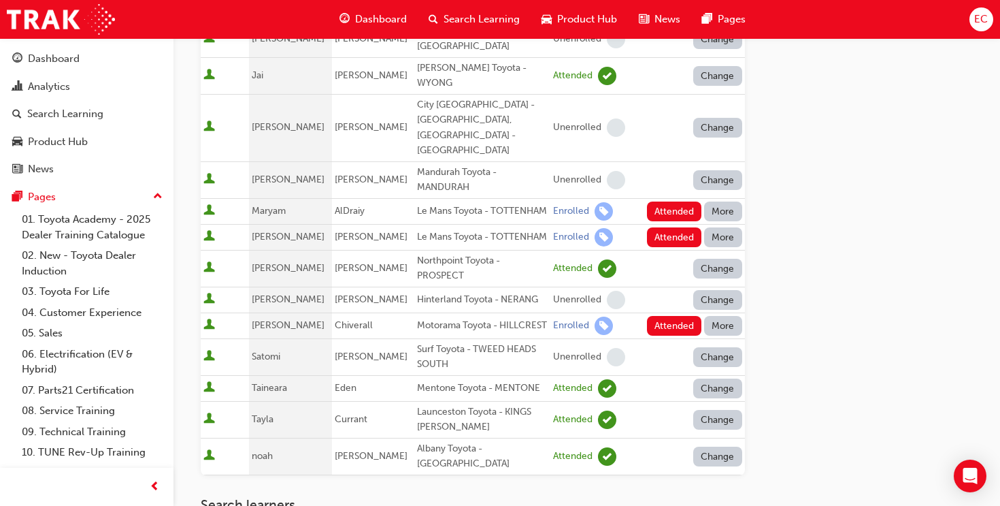
click at [719, 201] on button "More" at bounding box center [723, 211] width 38 height 20
click at [724, 187] on div "Absent" at bounding box center [722, 184] width 71 height 16
click at [728, 227] on button "More" at bounding box center [723, 237] width 38 height 20
click at [725, 229] on button "Absent" at bounding box center [723, 221] width 82 height 26
click at [717, 316] on button "More" at bounding box center [723, 326] width 38 height 20
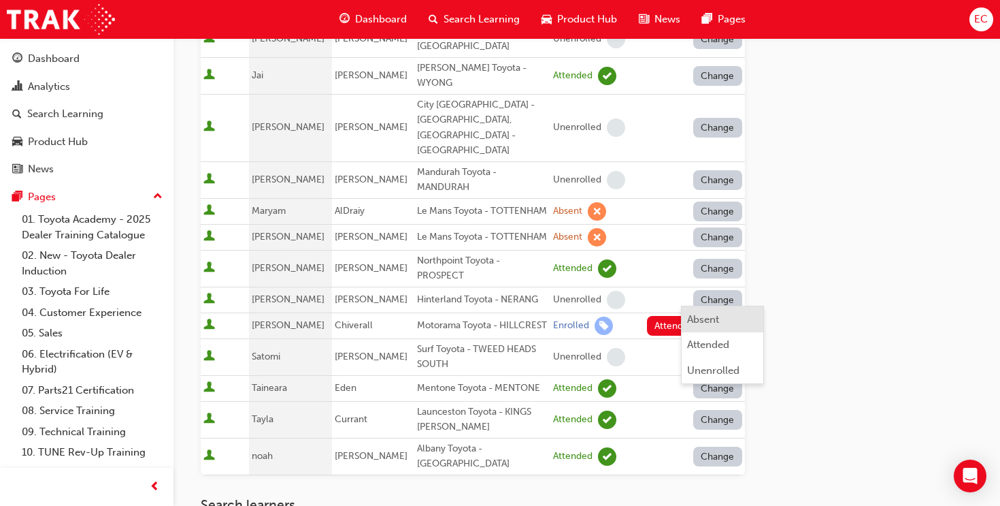
click at [719, 316] on div "Absent" at bounding box center [722, 320] width 71 height 16
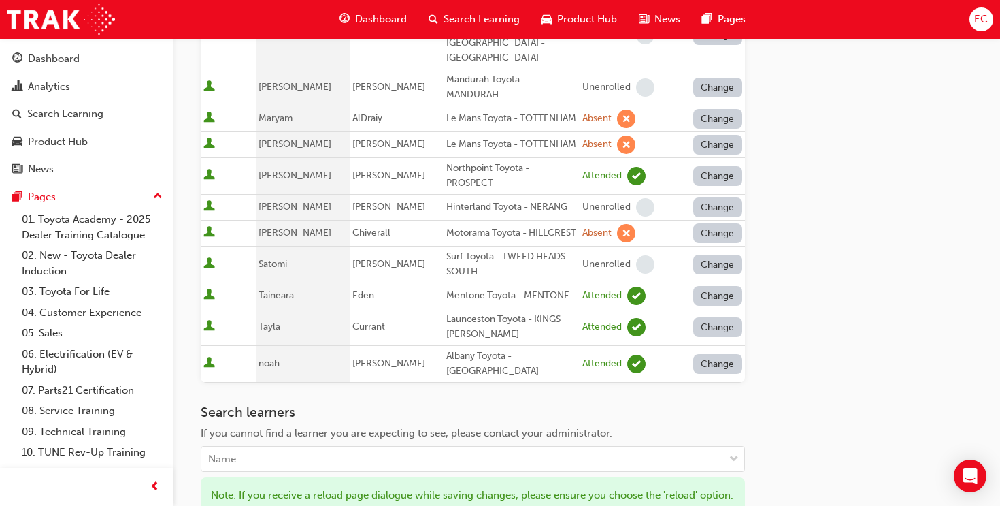
scroll to position [917, 0]
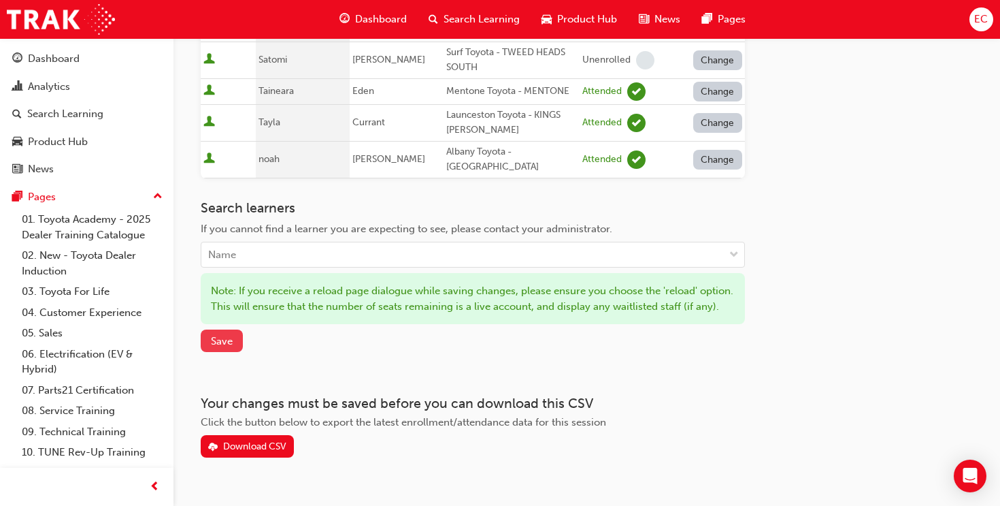
click at [216, 335] on span "Save" at bounding box center [222, 341] width 22 height 12
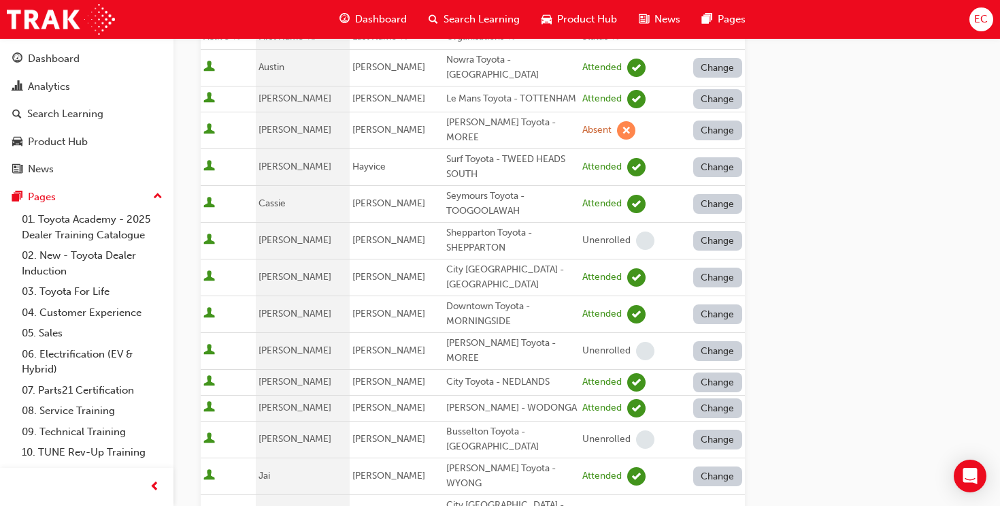
scroll to position [98, 0]
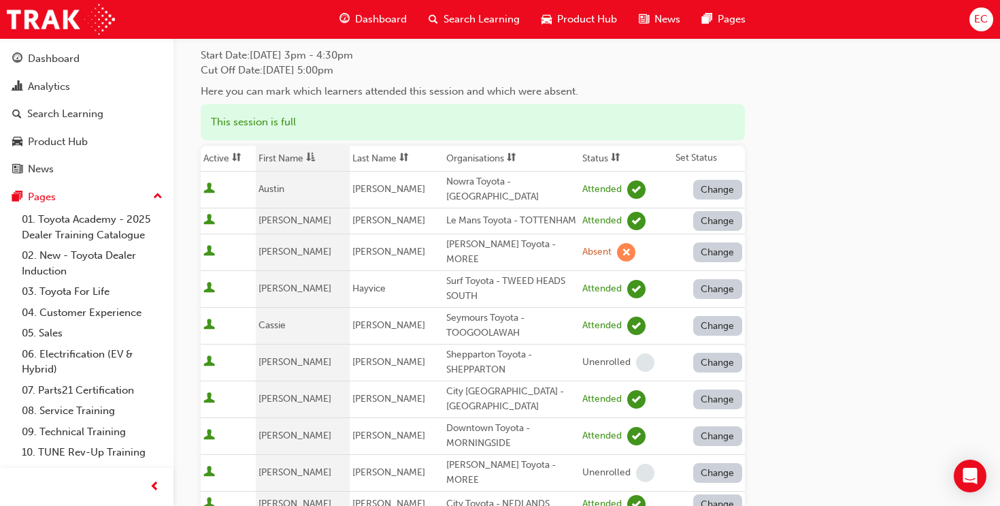
click at [632, 155] on th "Status" at bounding box center [626, 159] width 93 height 26
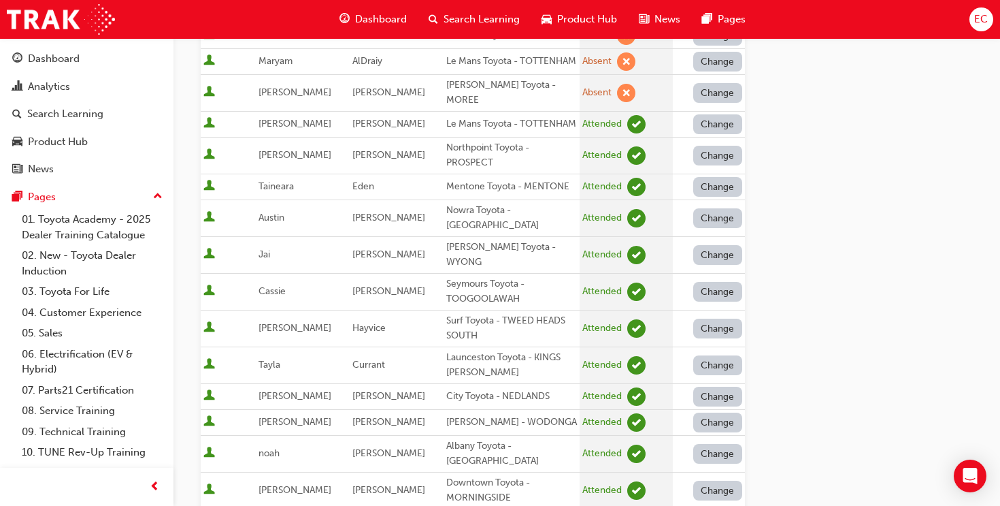
scroll to position [0, 0]
